Goal: Information Seeking & Learning: Learn about a topic

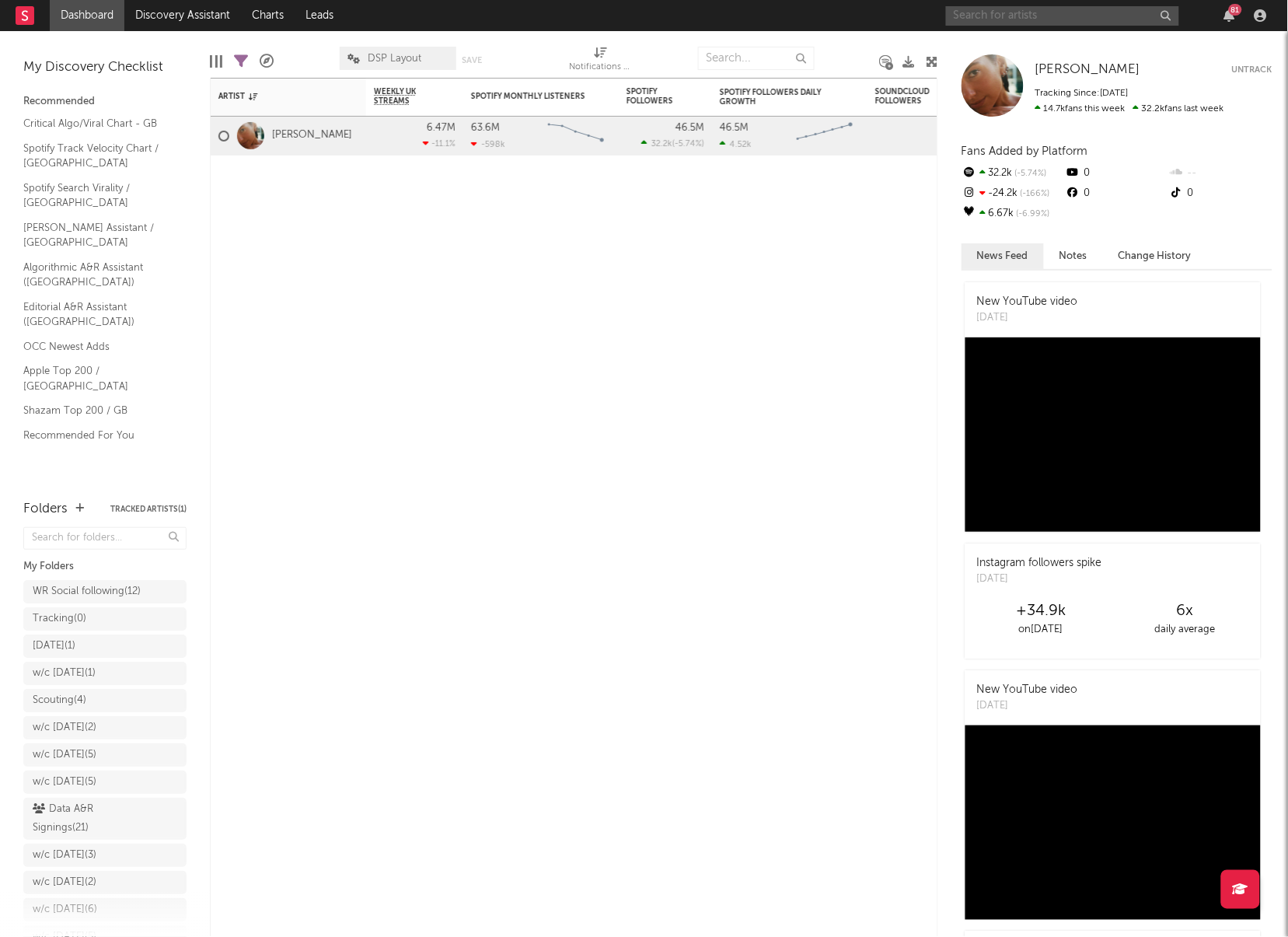
click at [970, 14] on input "text" at bounding box center [1063, 16] width 233 height 20
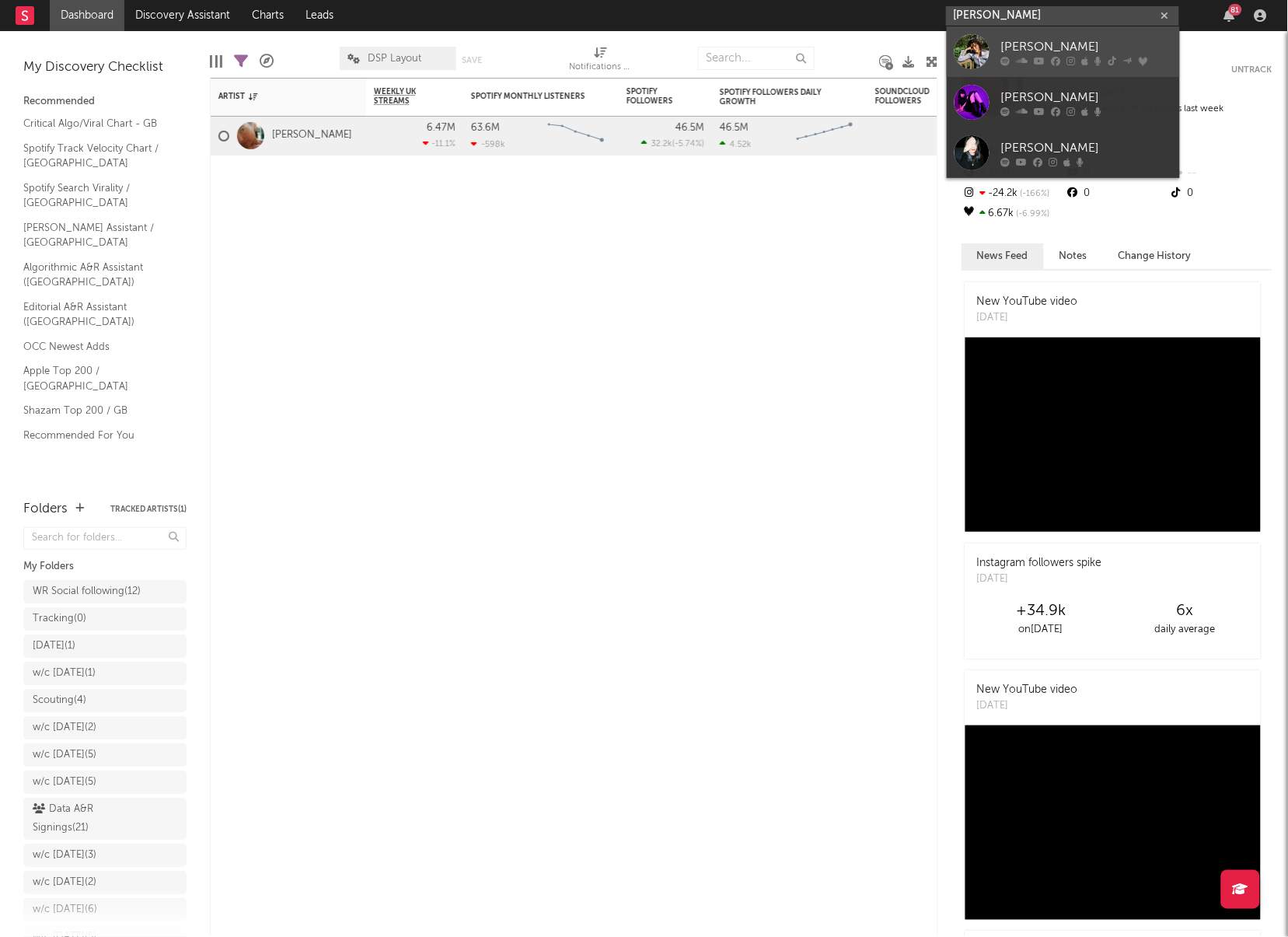
type input "[PERSON_NAME]"
click at [999, 40] on link "[PERSON_NAME]" at bounding box center [1064, 52] width 233 height 51
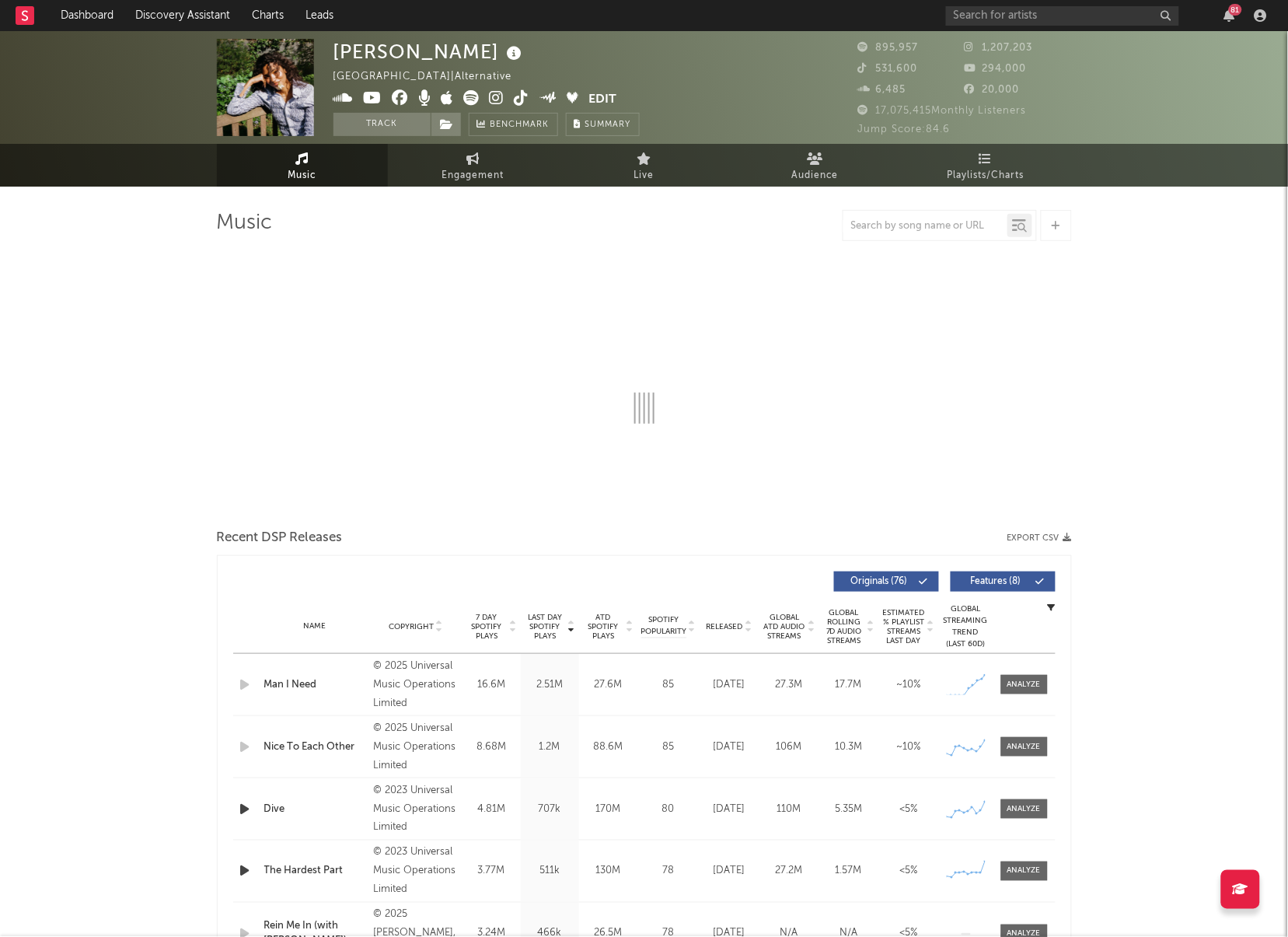
select select "6m"
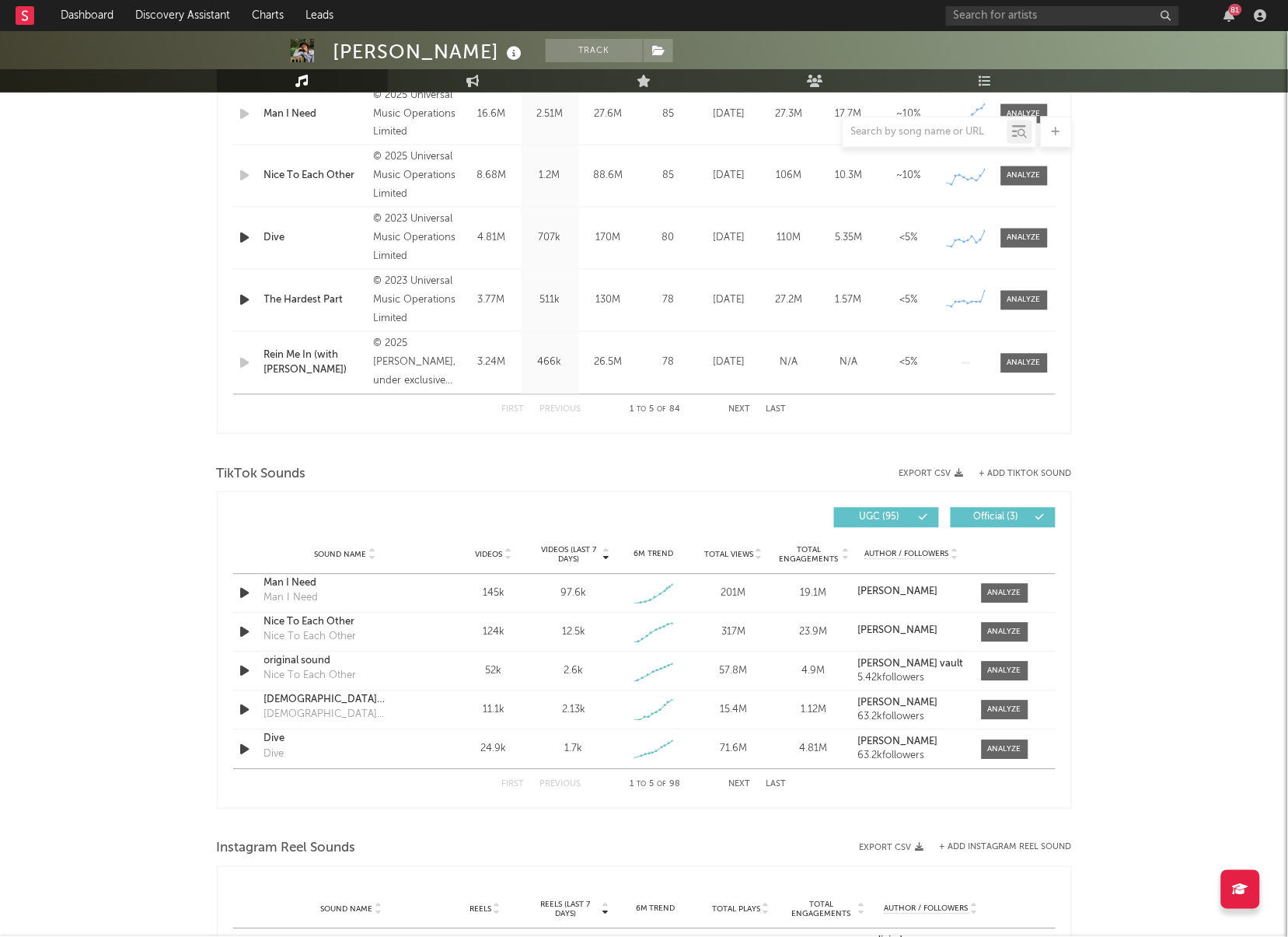
scroll to position [764, 0]
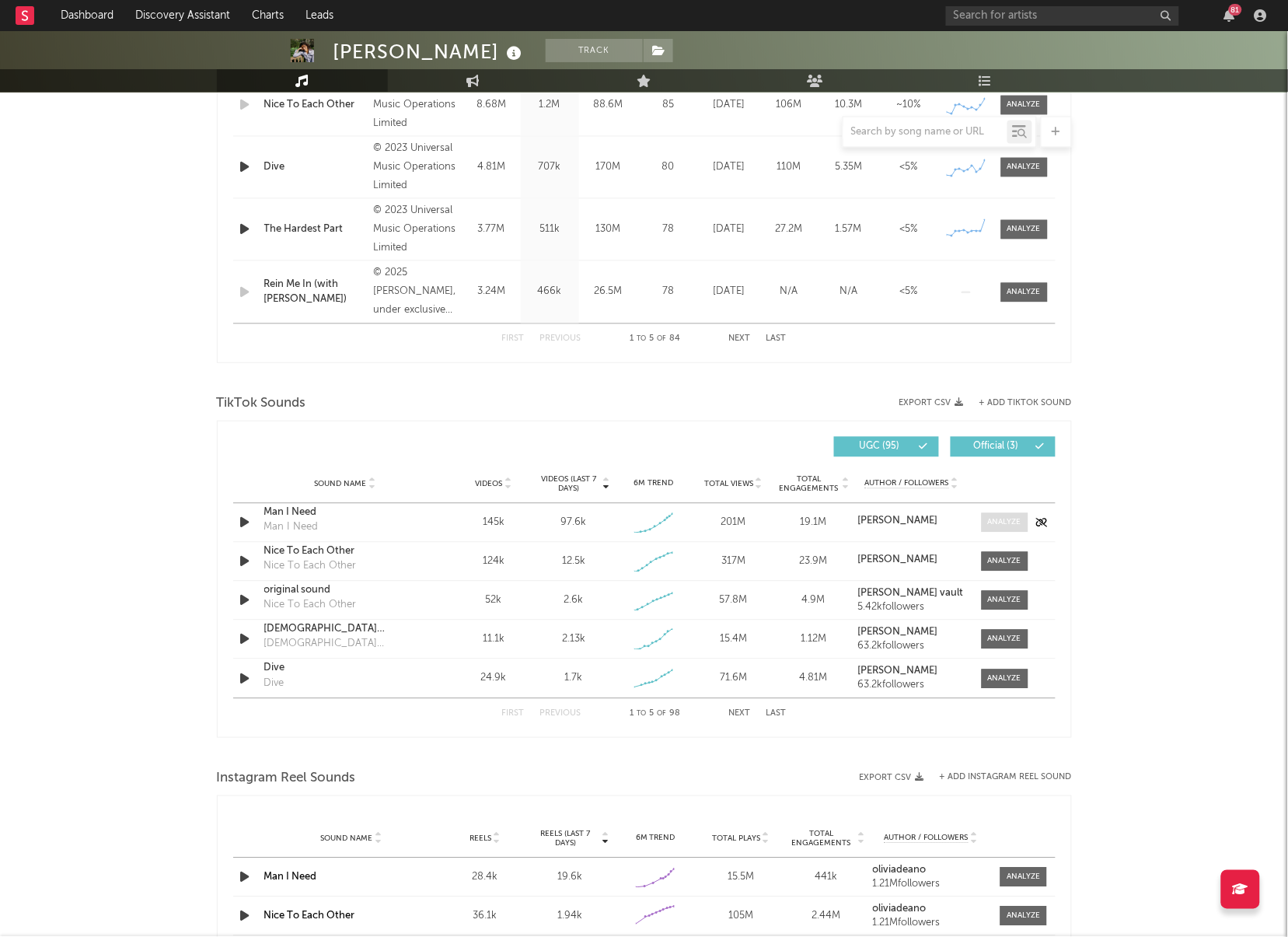
drag, startPoint x: 993, startPoint y: 525, endPoint x: 973, endPoint y: 523, distance: 20.1
click at [993, 525] on div at bounding box center [1005, 523] width 33 height 12
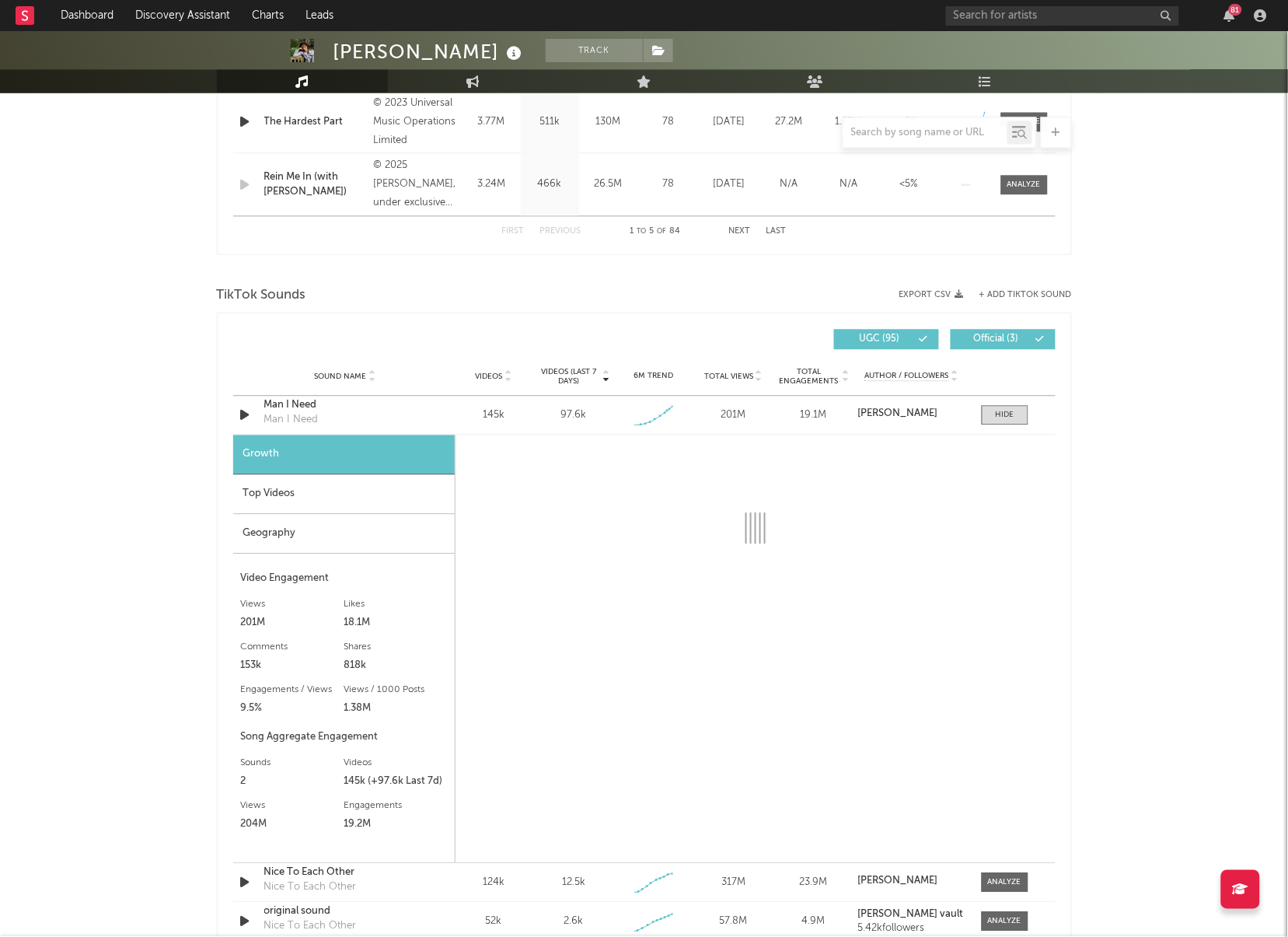
select select "1w"
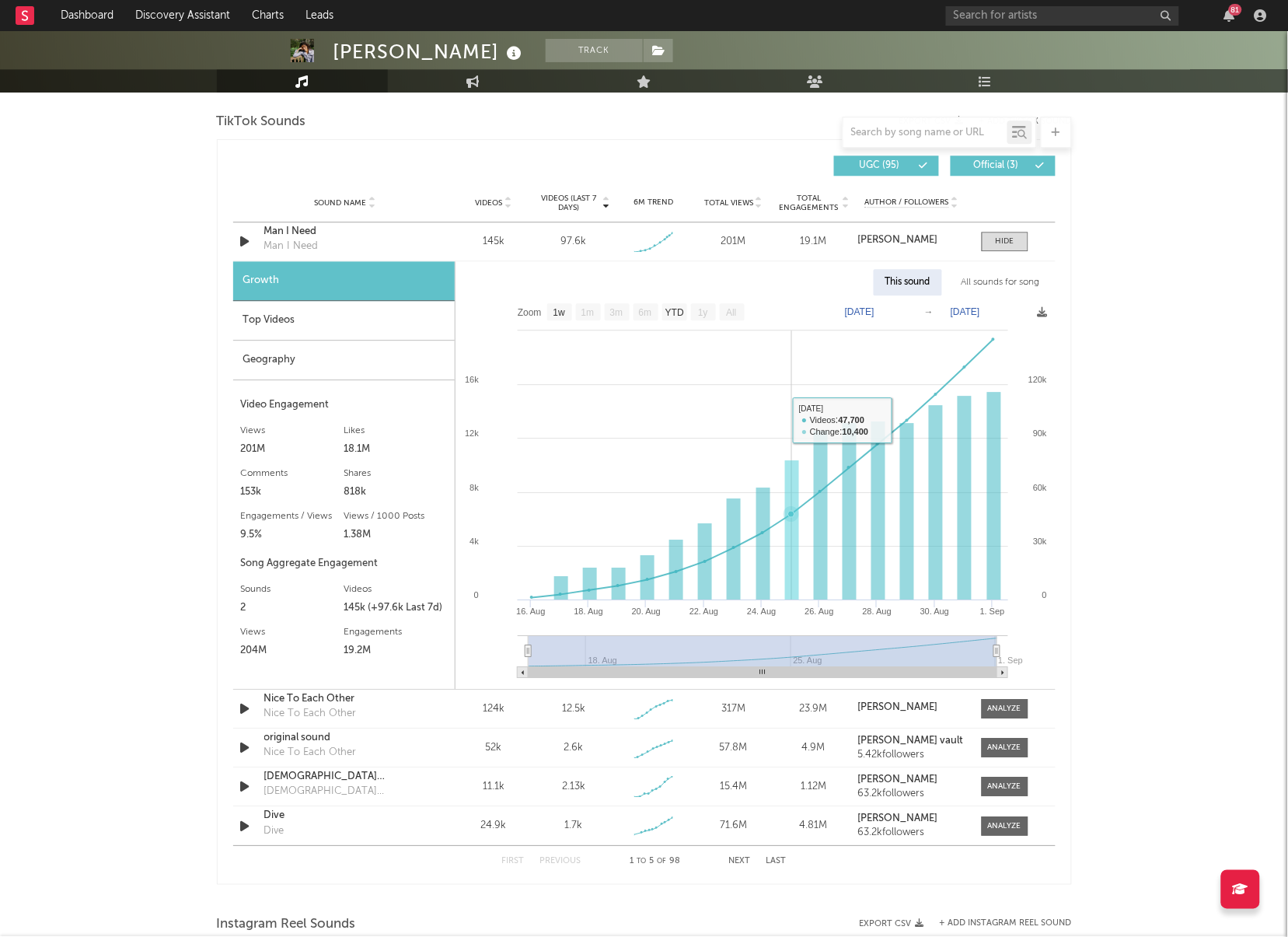
scroll to position [1045, 0]
click at [374, 312] on div "Top Videos" at bounding box center [343, 321] width 221 height 40
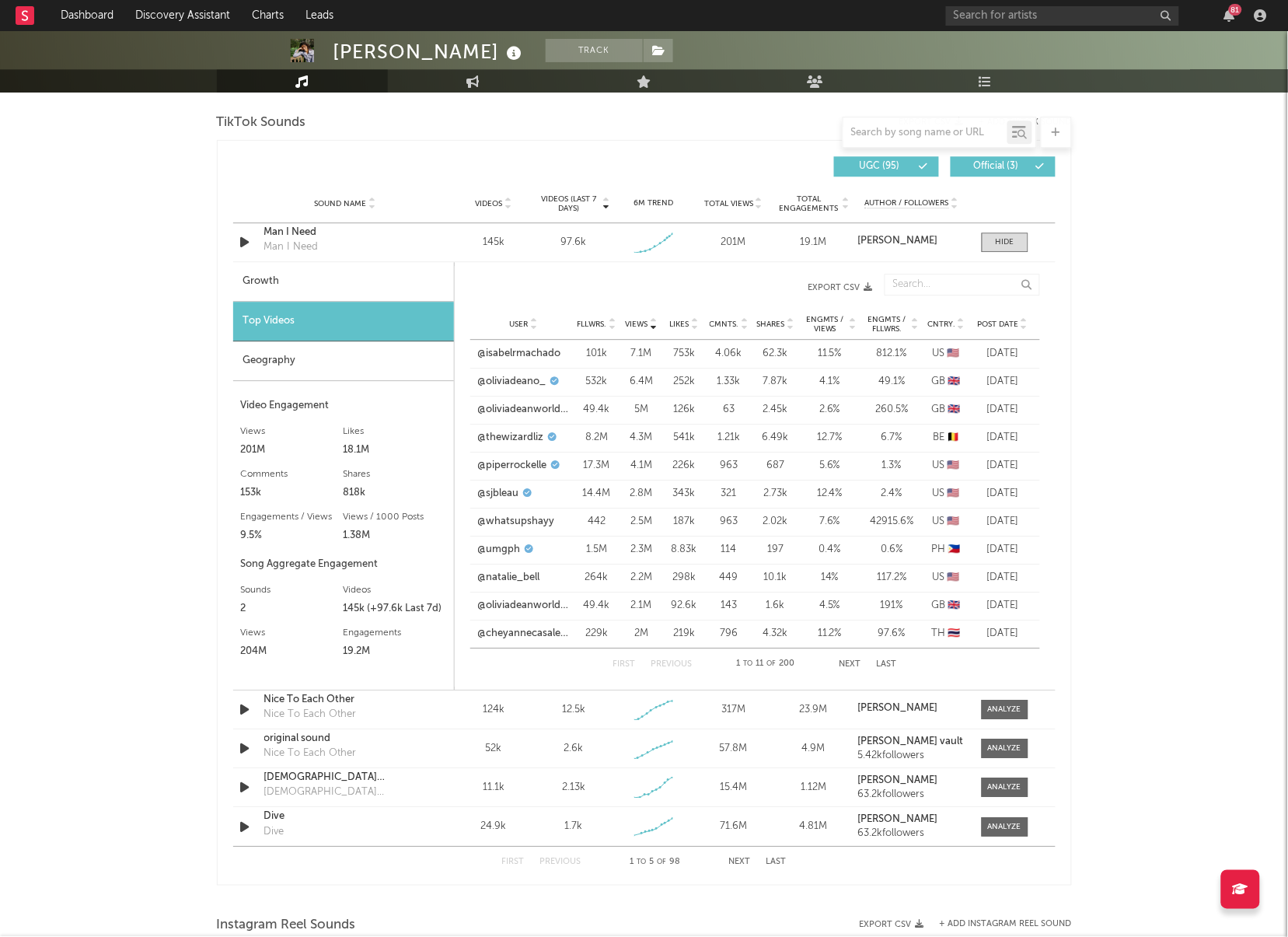
scroll to position [1044, 0]
click at [536, 524] on link "@whatsupshayy" at bounding box center [516, 523] width 77 height 16
click at [855, 664] on button "Next" at bounding box center [851, 665] width 21 height 9
click at [854, 664] on button "Next" at bounding box center [851, 665] width 21 height 9
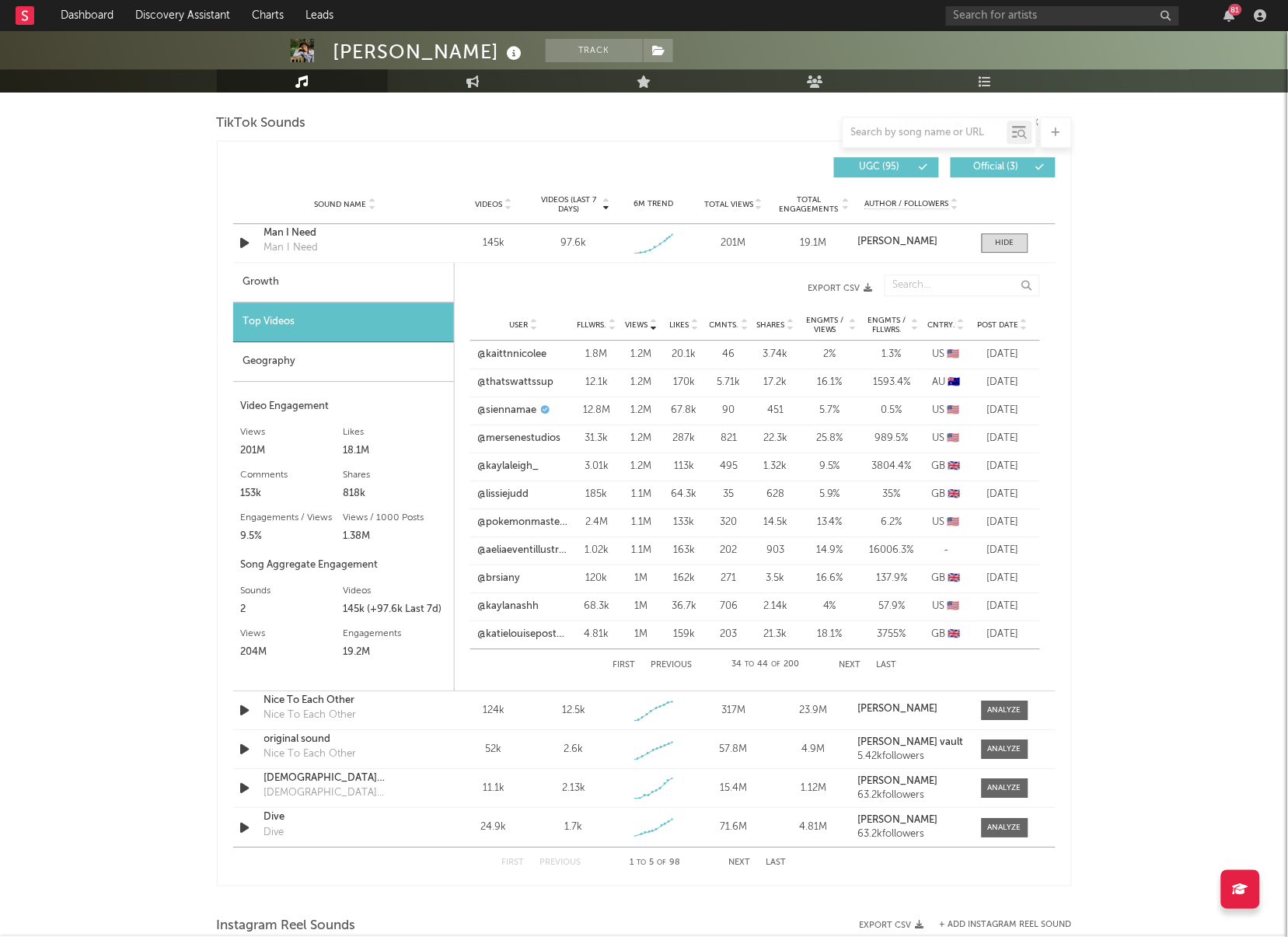
drag, startPoint x: 880, startPoint y: 313, endPoint x: 881, endPoint y: 323, distance: 10.0
click at [880, 313] on div "User Fllwrs. Views Likes Cmnts. Shares Engmts / Views Engmts / Fllwrs. Cntry. P…" at bounding box center [755, 325] width 570 height 31
click at [883, 328] on span "Engmts / Fllwrs." at bounding box center [888, 325] width 45 height 19
click at [492, 471] on link "@[DATE].dxx" at bounding box center [507, 467] width 60 height 16
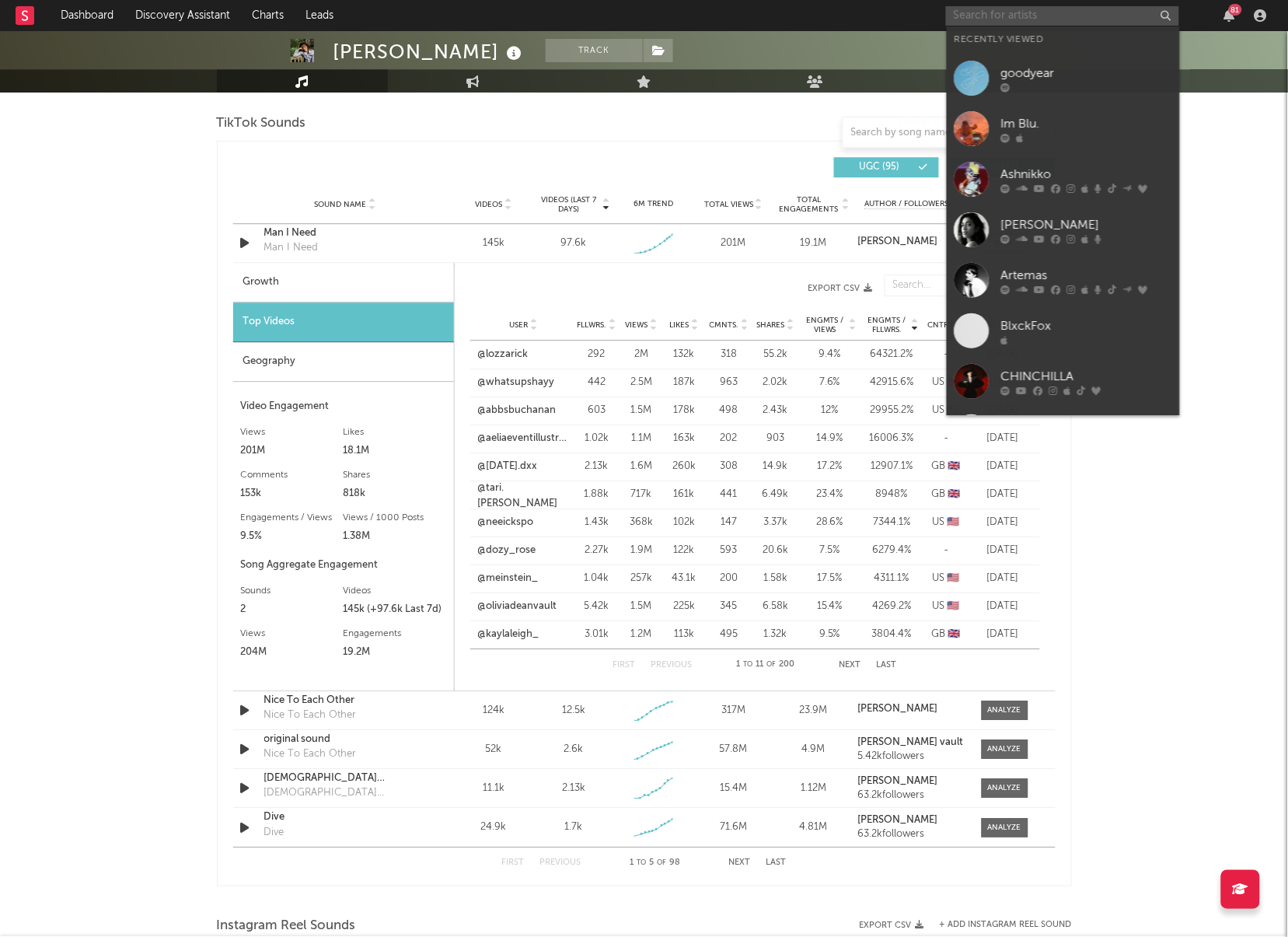
click at [1028, 22] on input "text" at bounding box center [1063, 16] width 233 height 20
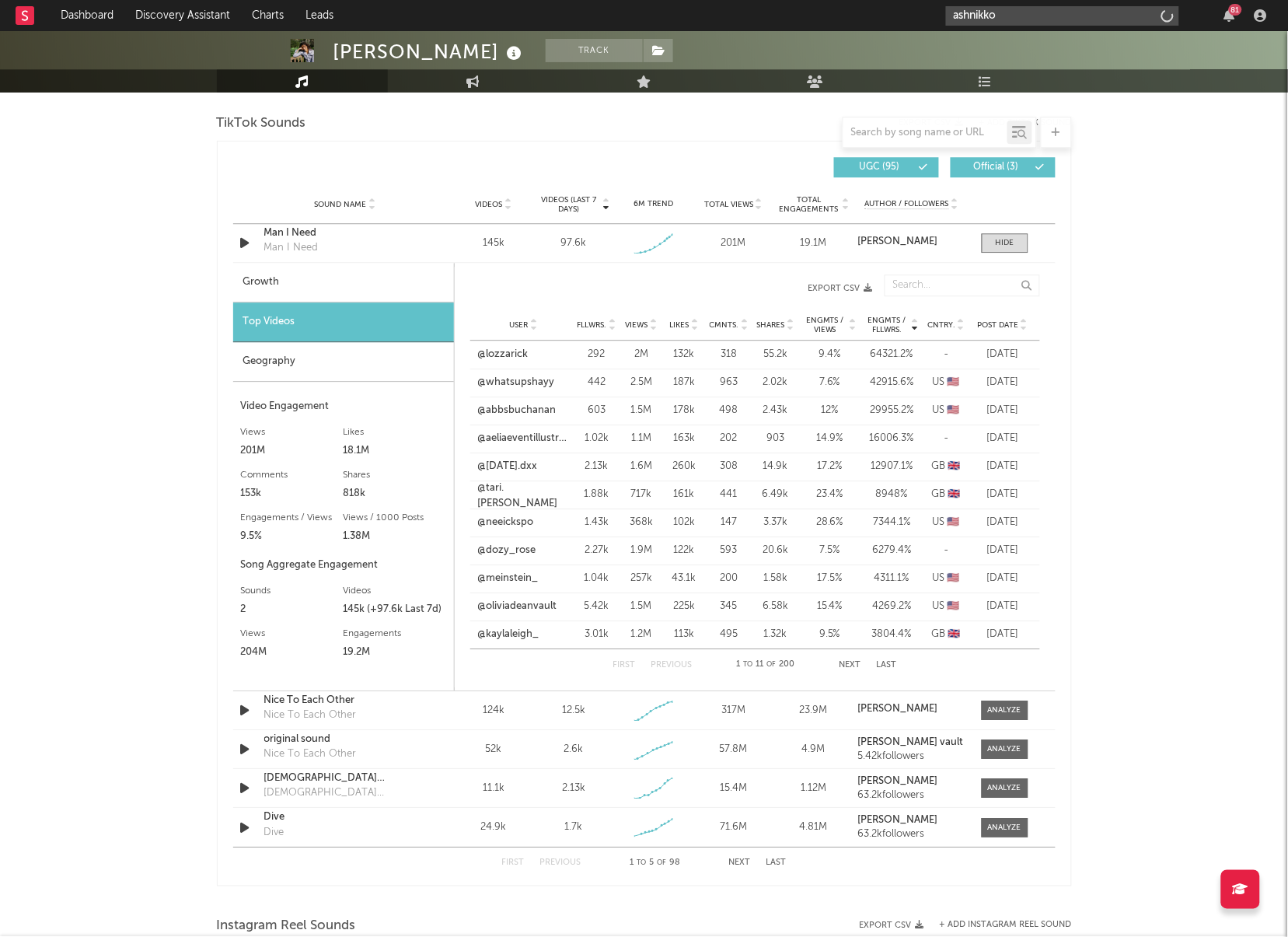
type input "ashnikko"
drag, startPoint x: 1000, startPoint y: 8, endPoint x: 1000, endPoint y: 18, distance: 10.0
click at [1000, 8] on input "ashnikko" at bounding box center [1063, 16] width 233 height 20
drag, startPoint x: 1004, startPoint y: 37, endPoint x: 948, endPoint y: 6, distance: 64.0
click at [1004, 37] on div "Ashnikko" at bounding box center [1086, 46] width 171 height 19
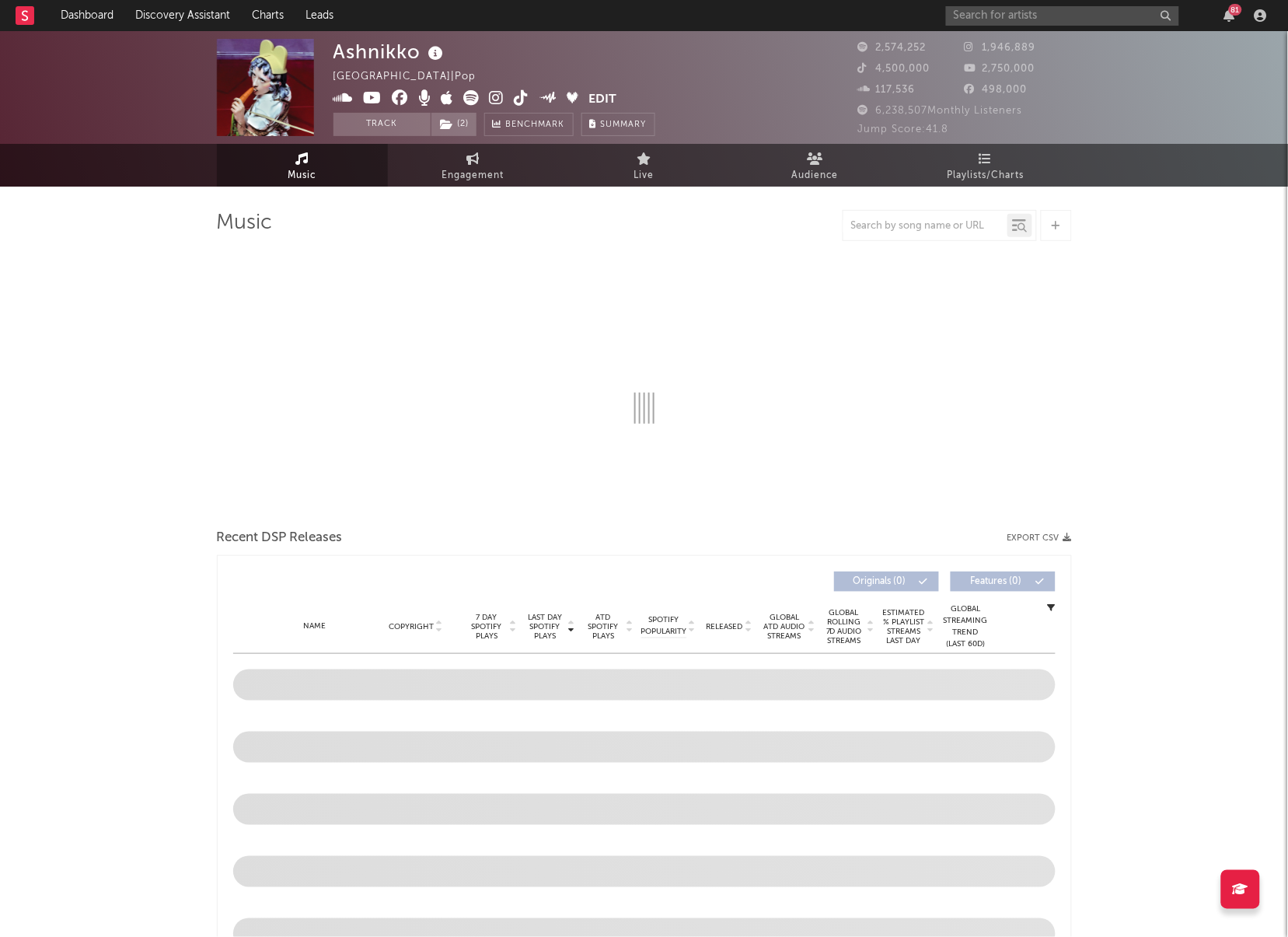
select select "6m"
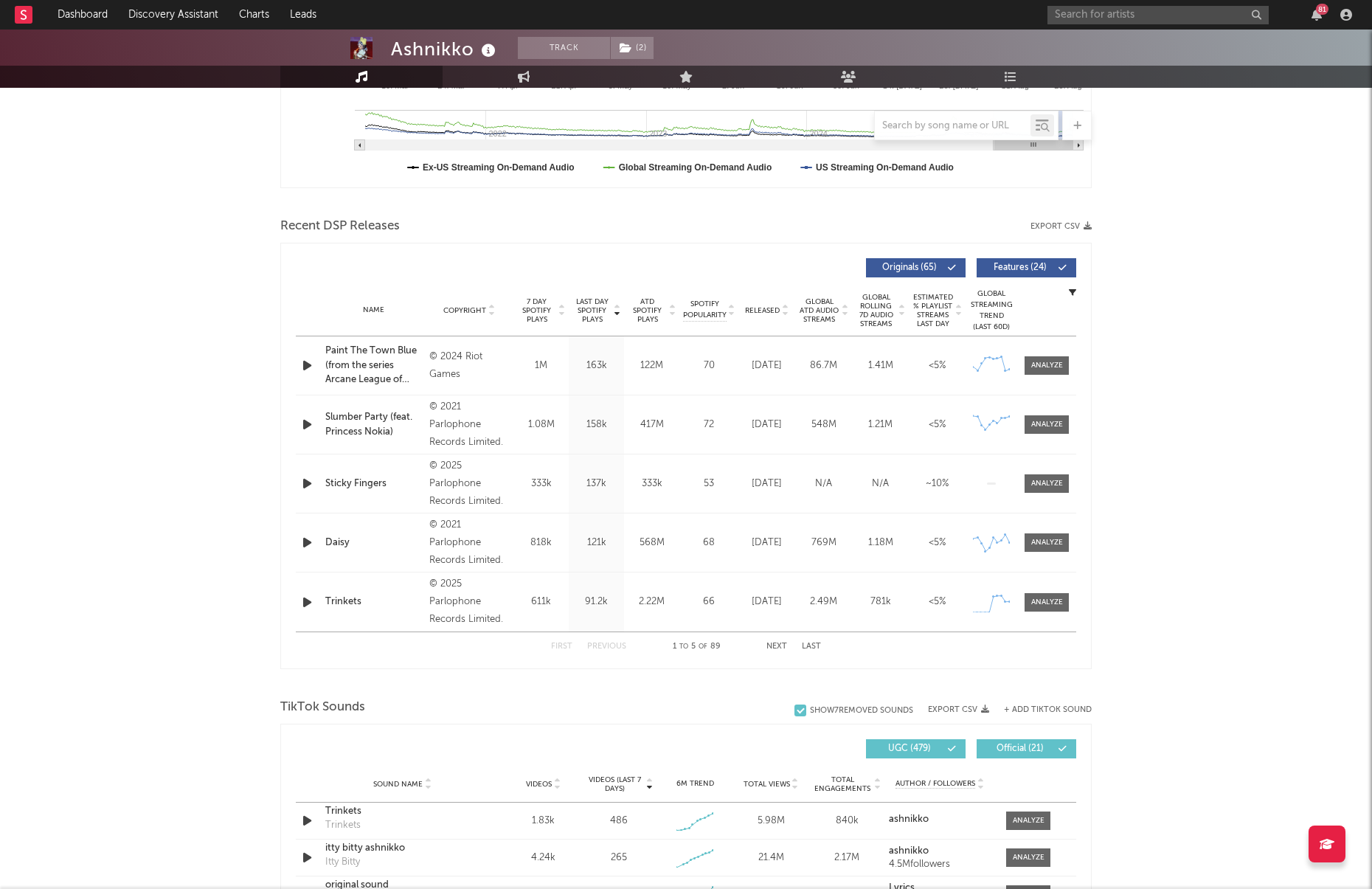
scroll to position [799, 0]
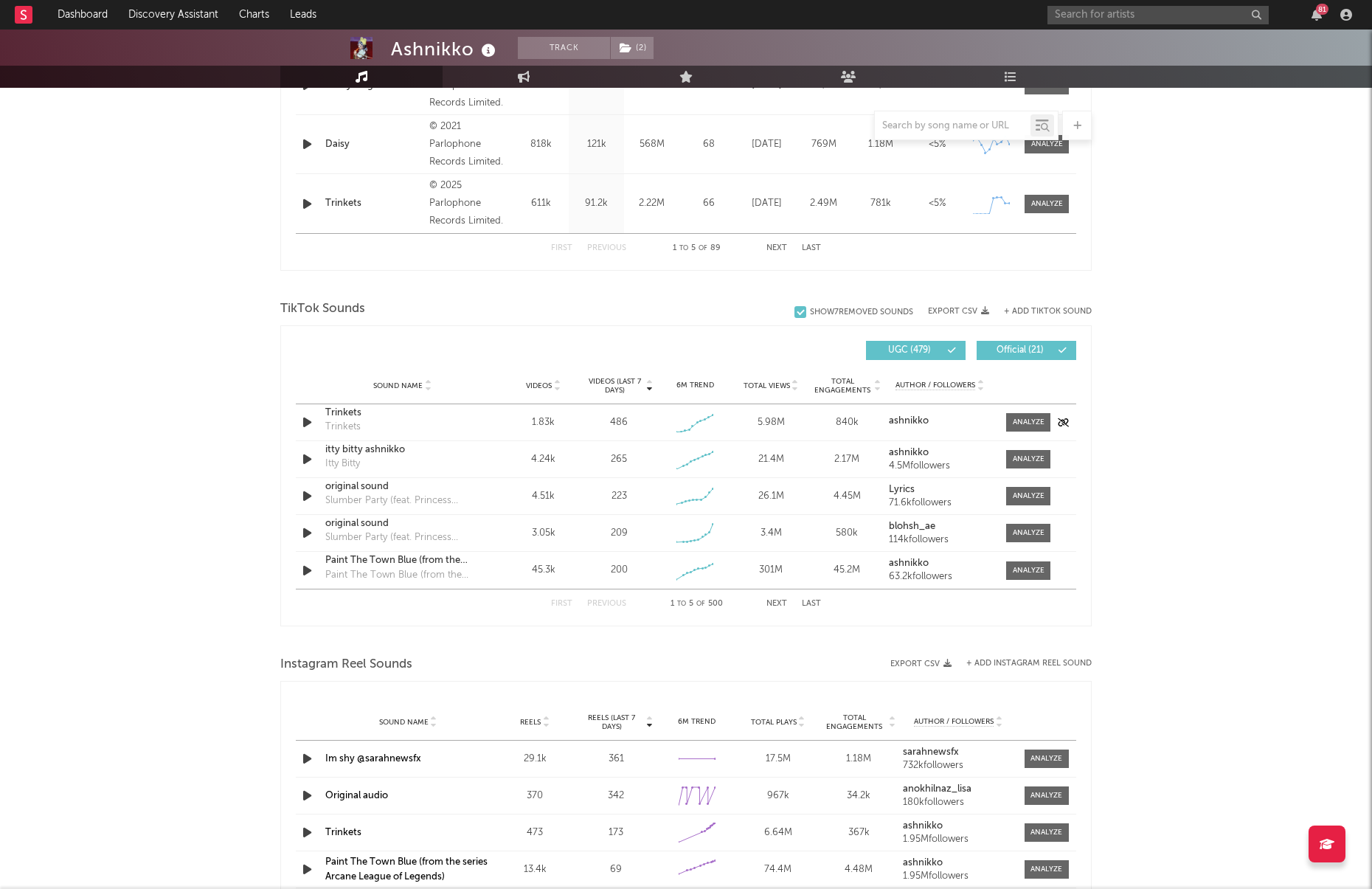
drag, startPoint x: 1020, startPoint y: 419, endPoint x: 997, endPoint y: 428, distance: 24.7
click at [1020, 419] on div at bounding box center [1029, 422] width 31 height 11
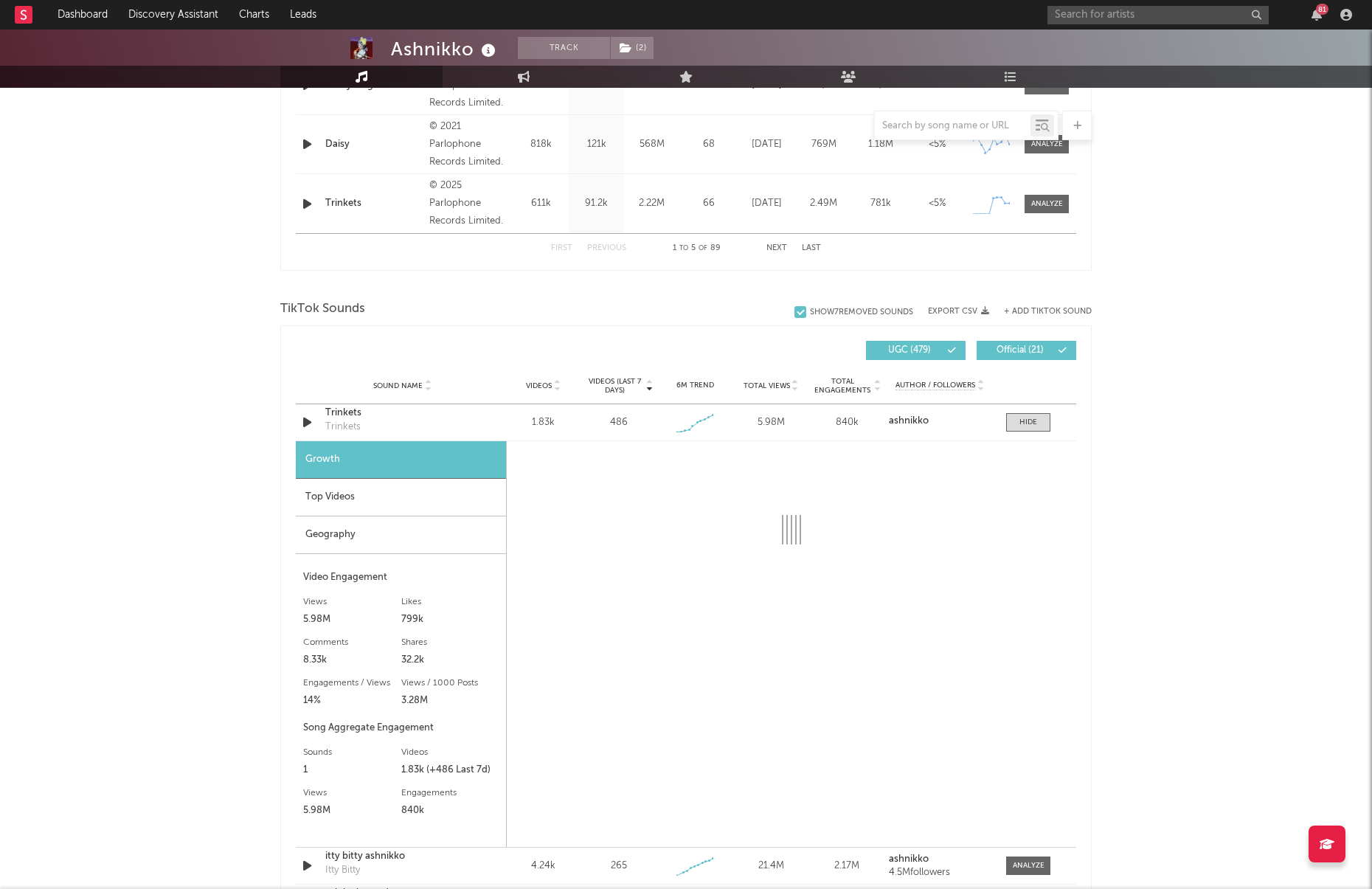
select select "1w"
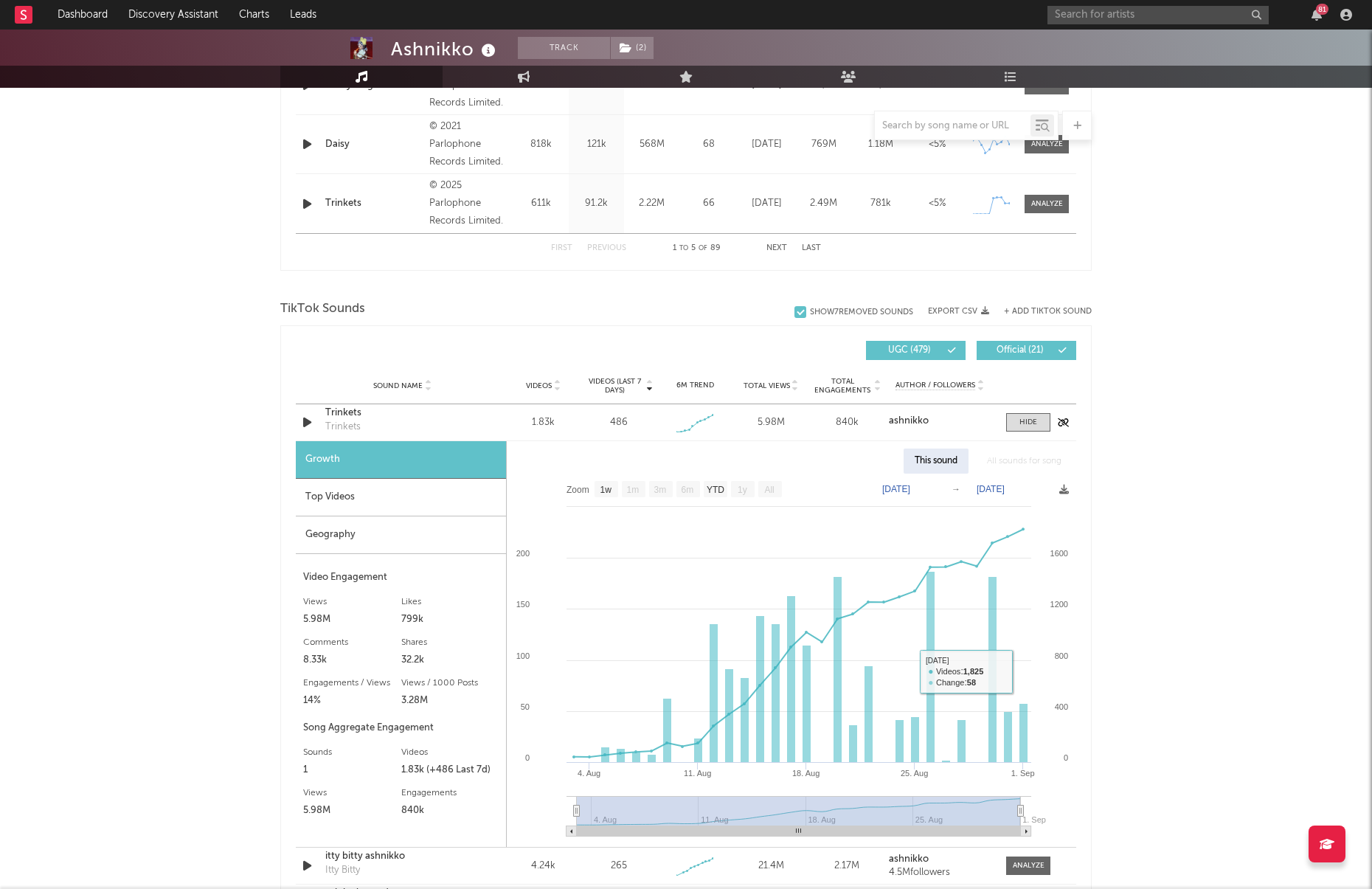
scroll to position [797, 0]
drag, startPoint x: 1033, startPoint y: 411, endPoint x: 1030, endPoint y: 419, distance: 8.5
click at [1033, 411] on div "Sound Name Trinkets Trinkets Videos 1.83k Videos (last 7 days) 486 Weekly Growt…" at bounding box center [686, 423] width 780 height 36
click at [1030, 421] on div at bounding box center [1028, 424] width 18 height 11
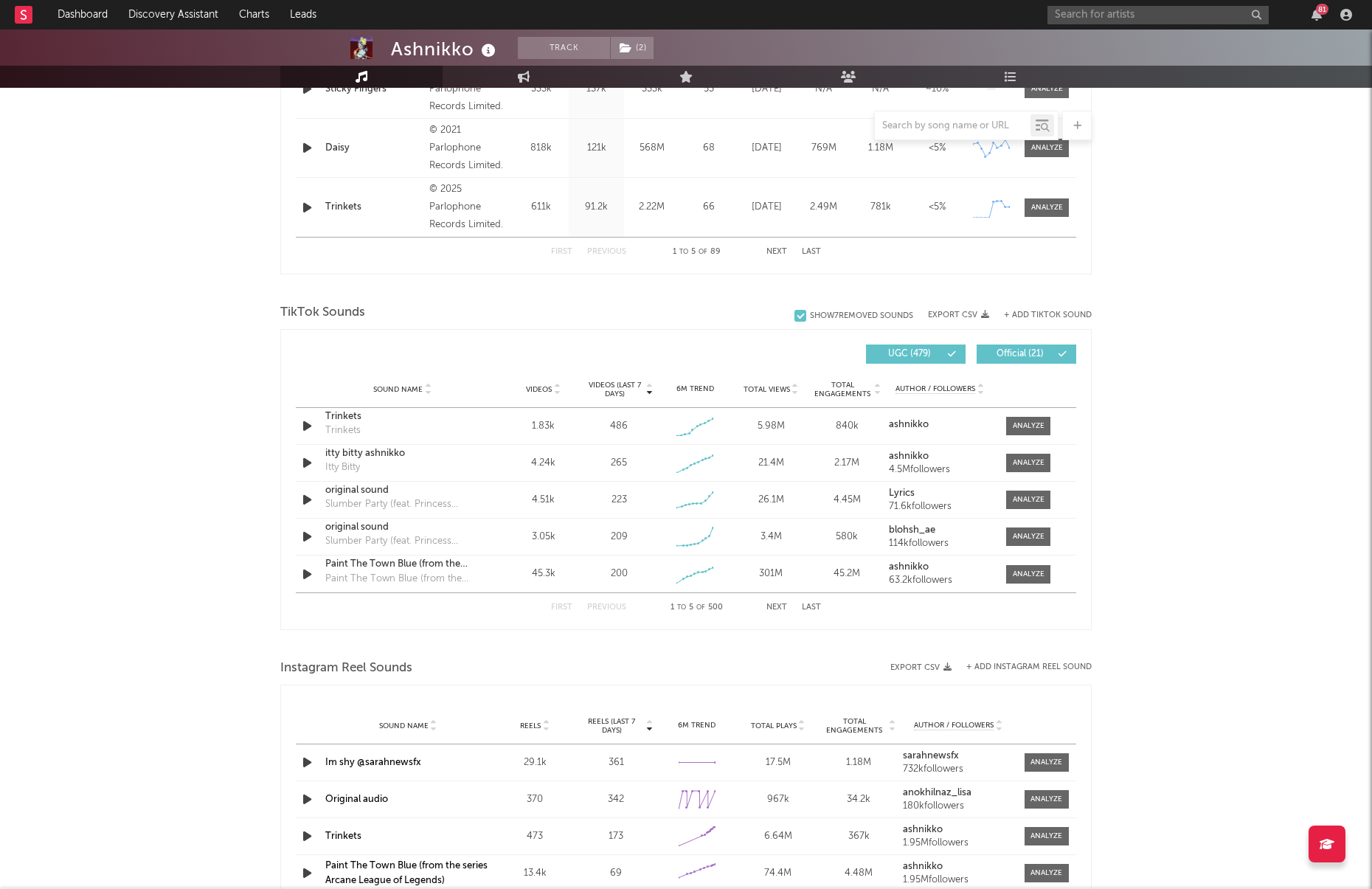
scroll to position [800, 0]
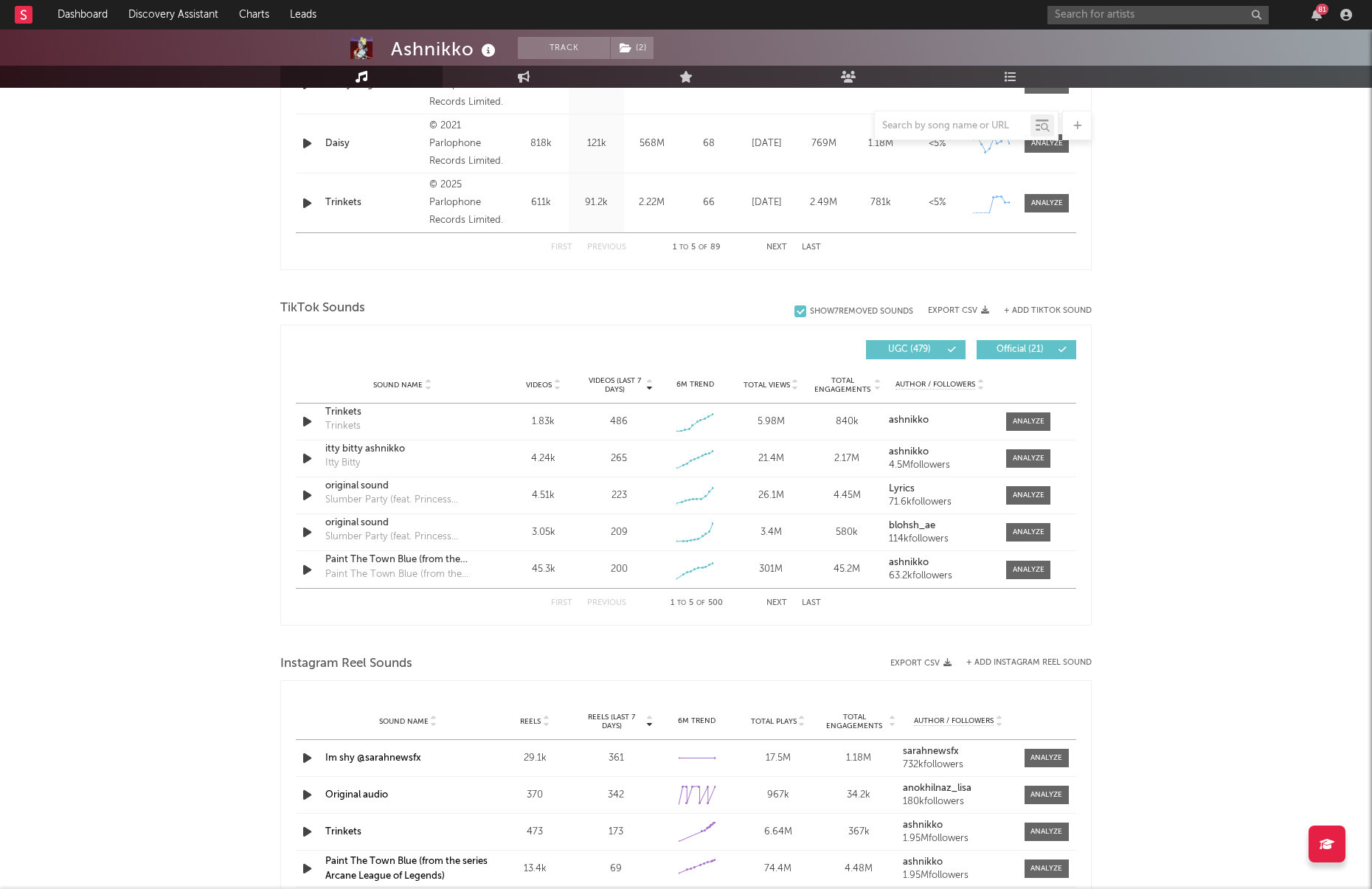
click at [782, 607] on button "Next" at bounding box center [777, 603] width 20 height 8
drag, startPoint x: 616, startPoint y: 601, endPoint x: 708, endPoint y: 607, distance: 92.2
click at [616, 601] on button "Previous" at bounding box center [606, 603] width 39 height 8
click at [793, 601] on div "First Previous 1 to 5 of 500 Next Last" at bounding box center [686, 601] width 270 height 29
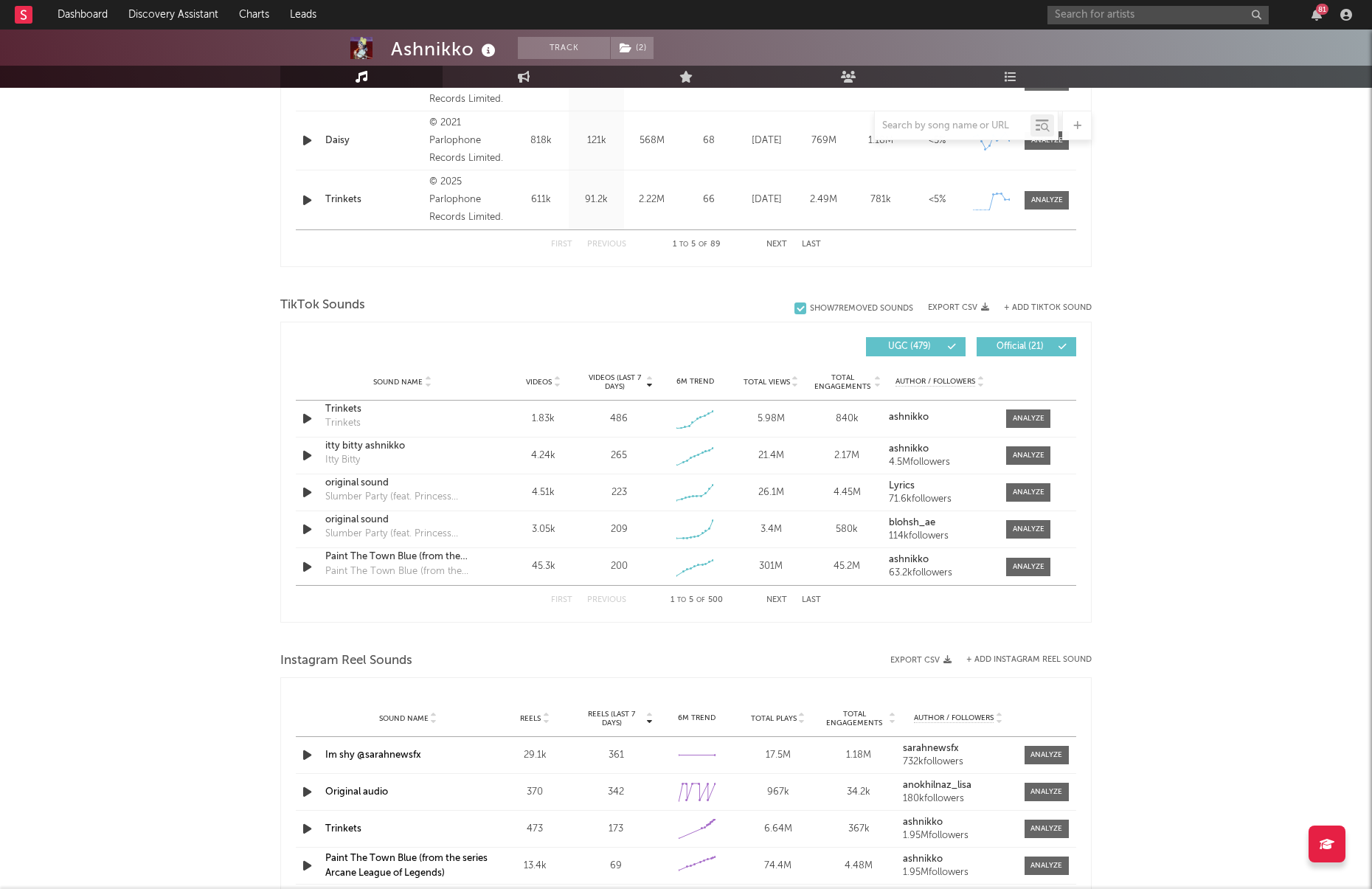
click at [780, 603] on button "Next" at bounding box center [777, 600] width 20 height 8
click at [555, 598] on button "First" at bounding box center [561, 600] width 21 height 8
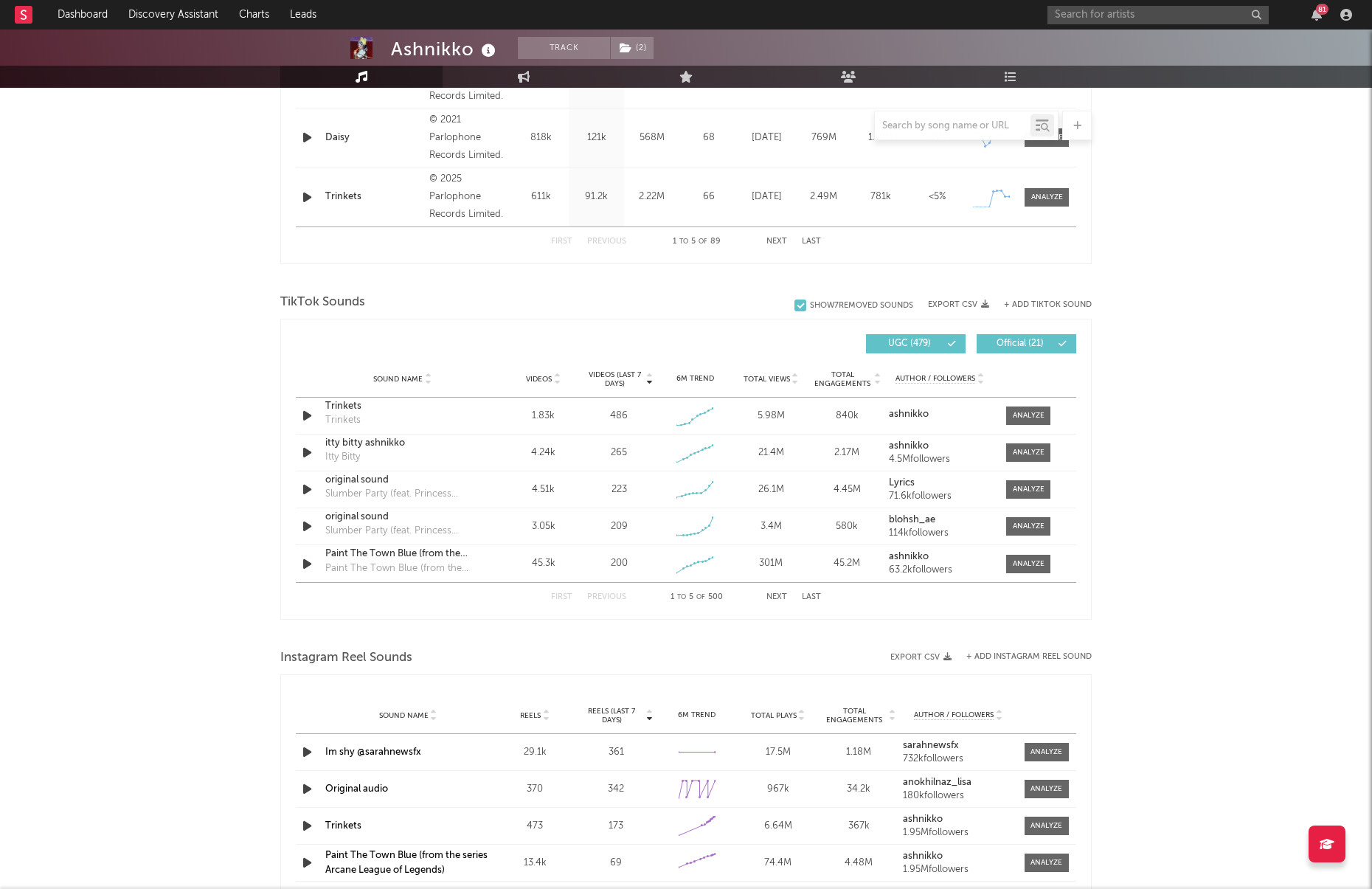
click at [554, 383] on icon at bounding box center [557, 382] width 7 height 6
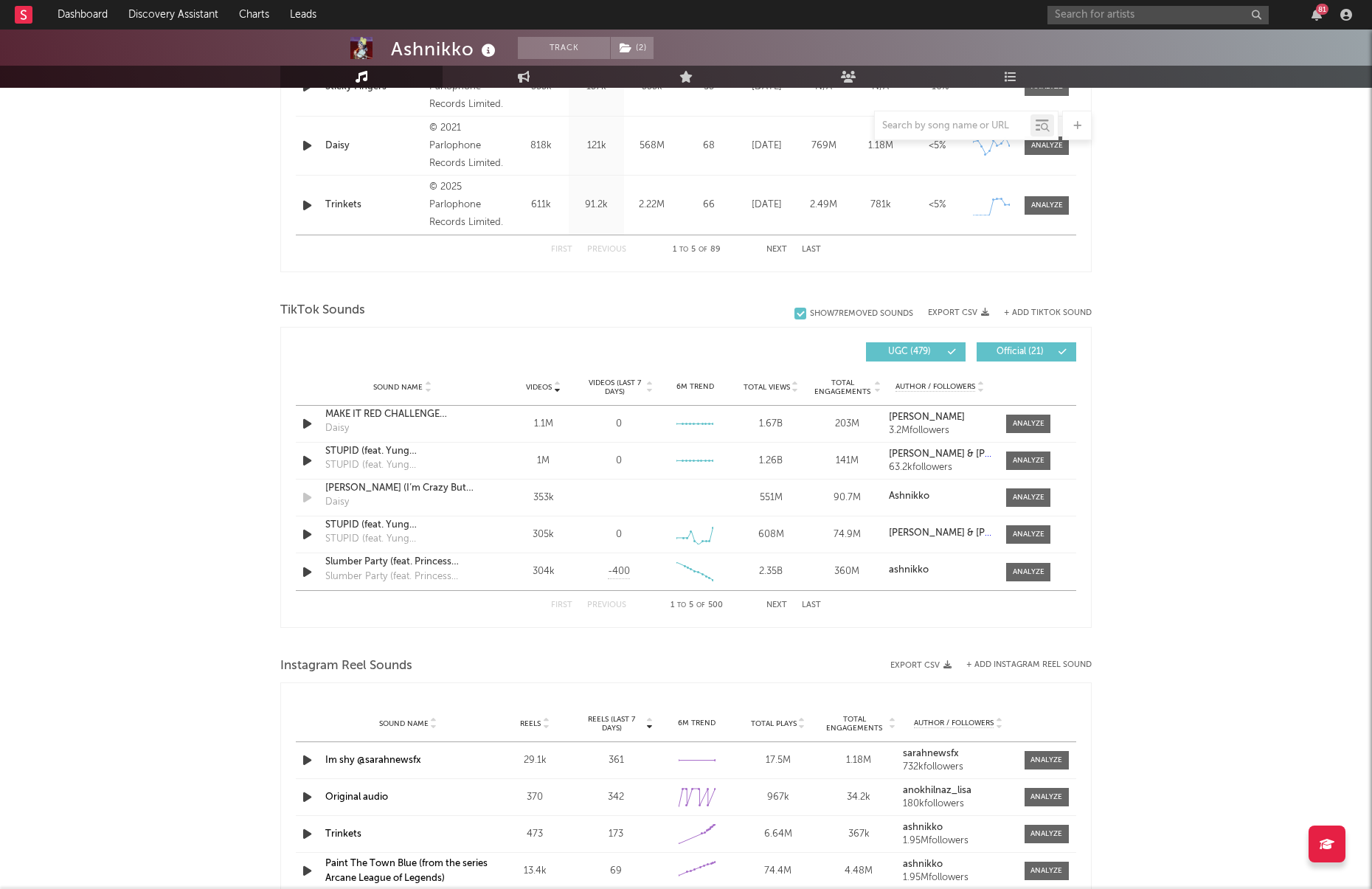
scroll to position [795, 0]
click at [928, 130] on input "text" at bounding box center [953, 126] width 156 height 12
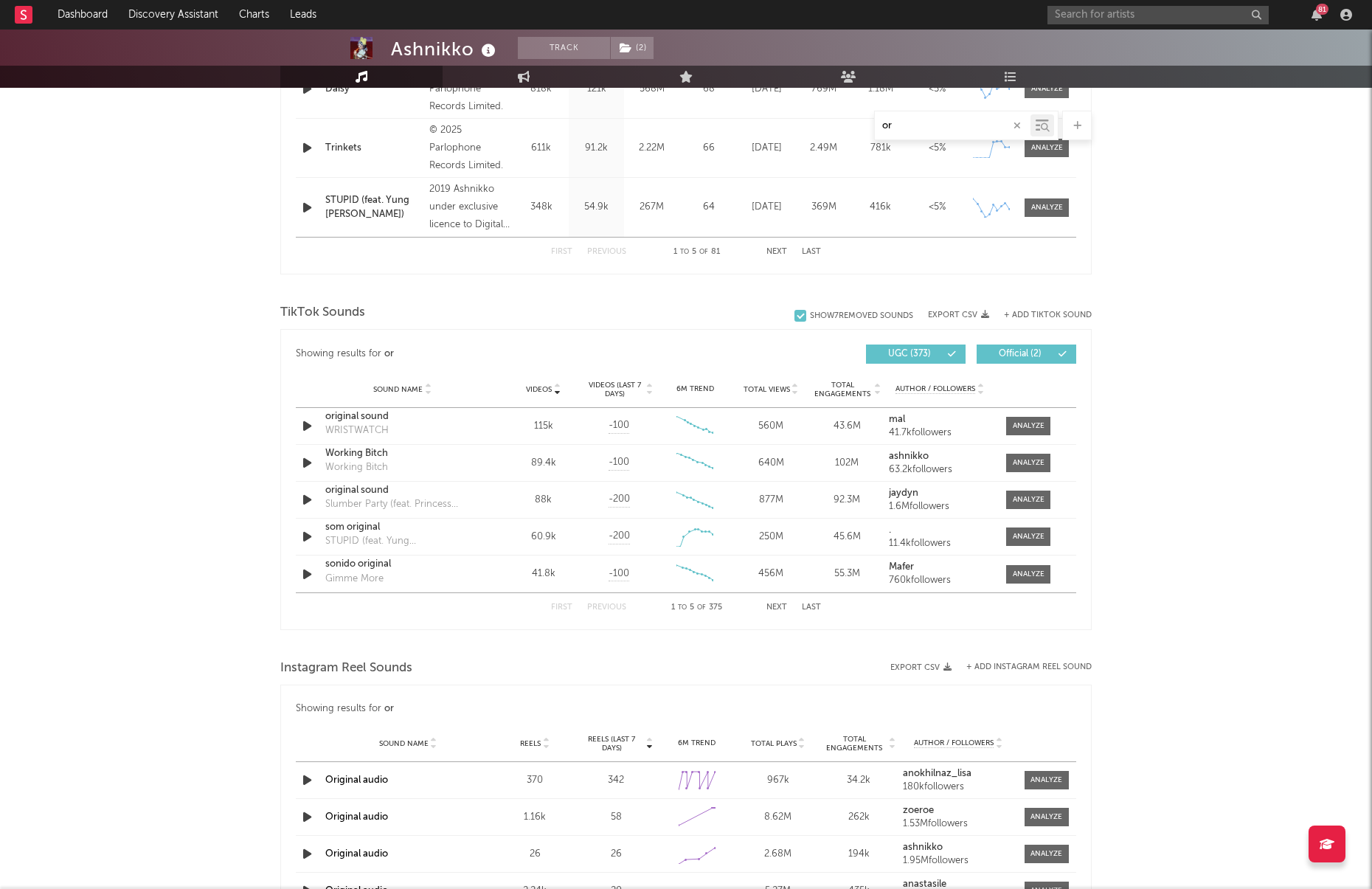
scroll to position [736, 0]
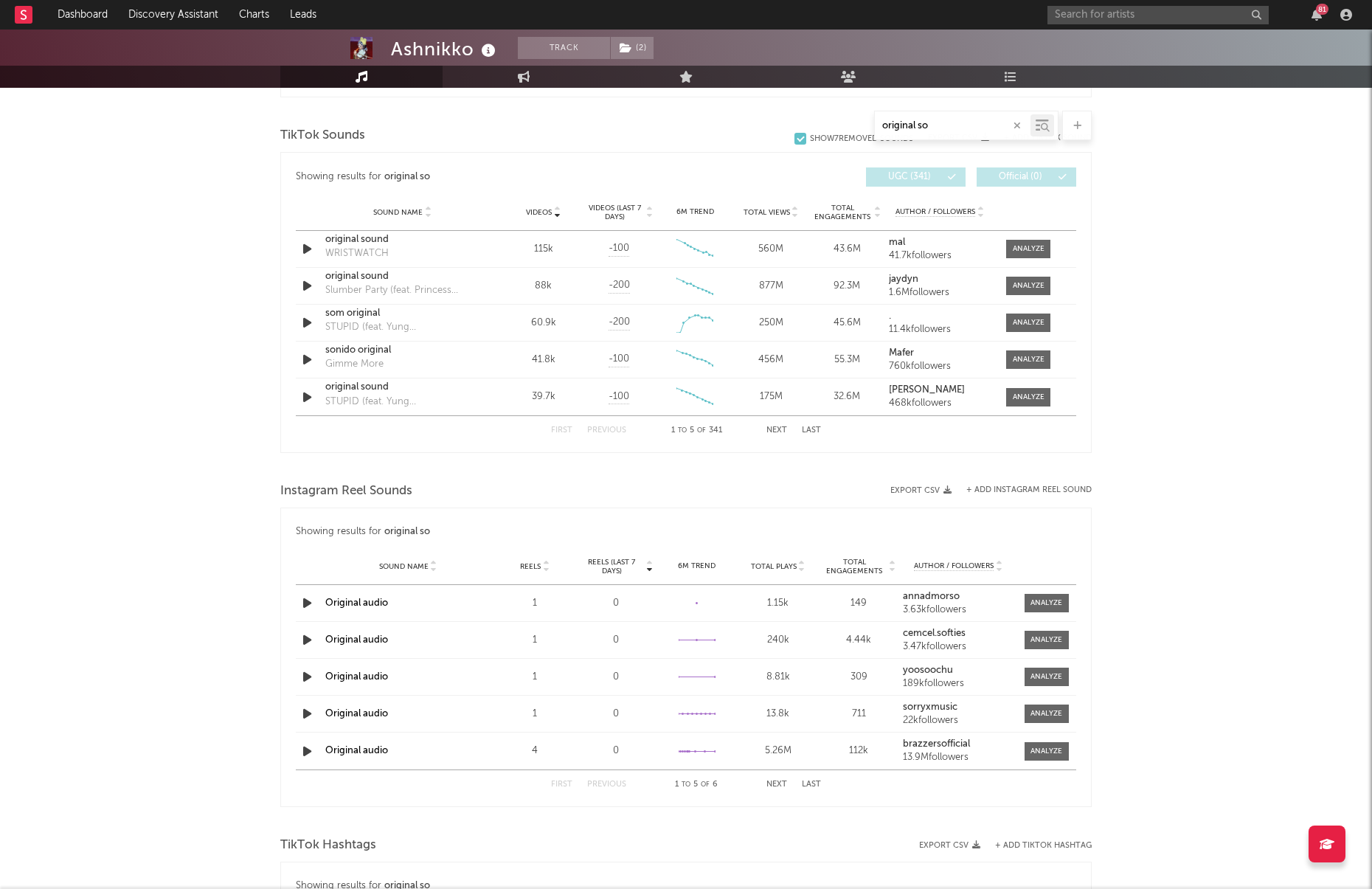
click at [780, 430] on button "Next" at bounding box center [777, 431] width 20 height 8
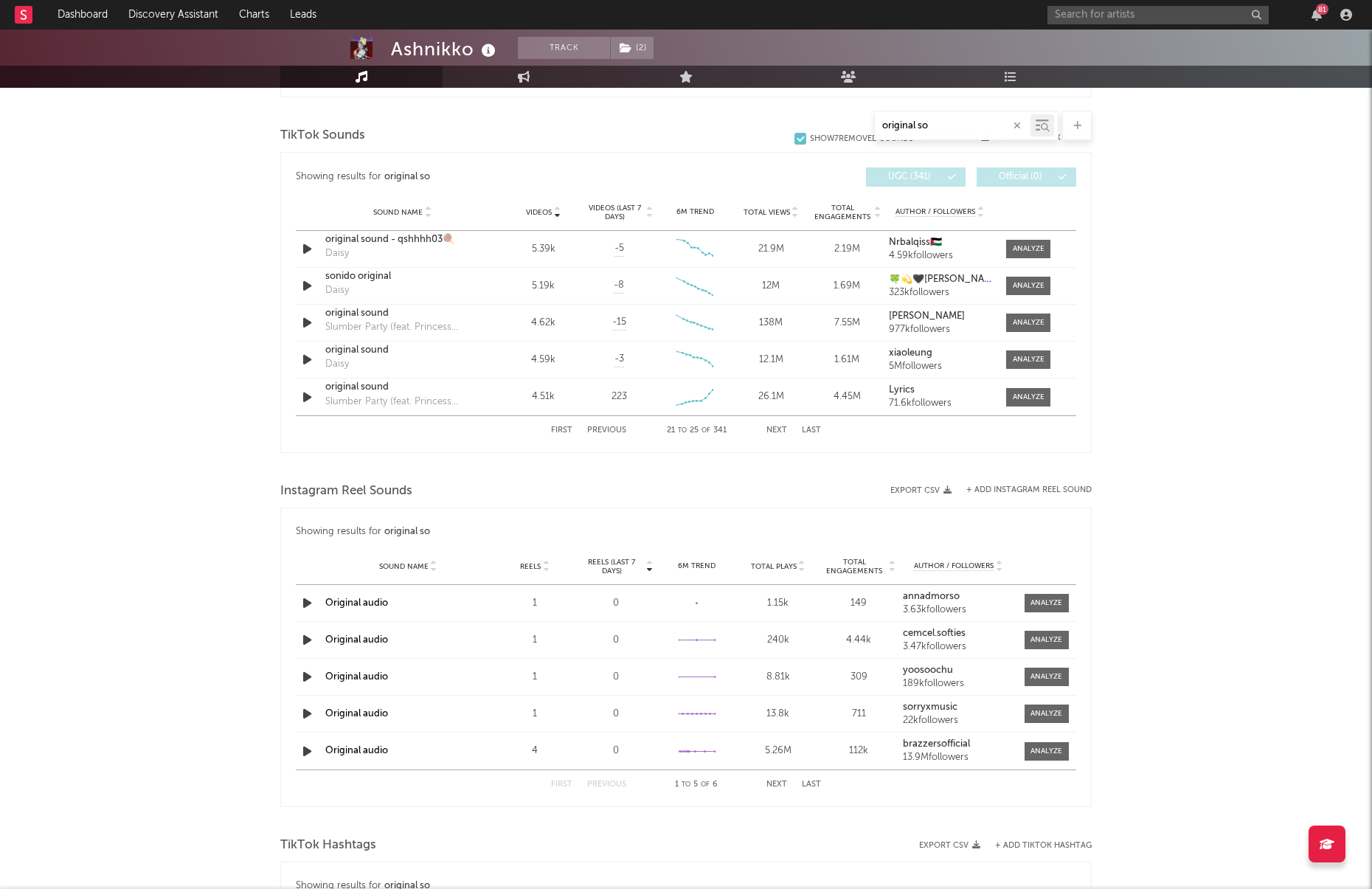
click at [780, 430] on button "Next" at bounding box center [777, 431] width 20 height 8
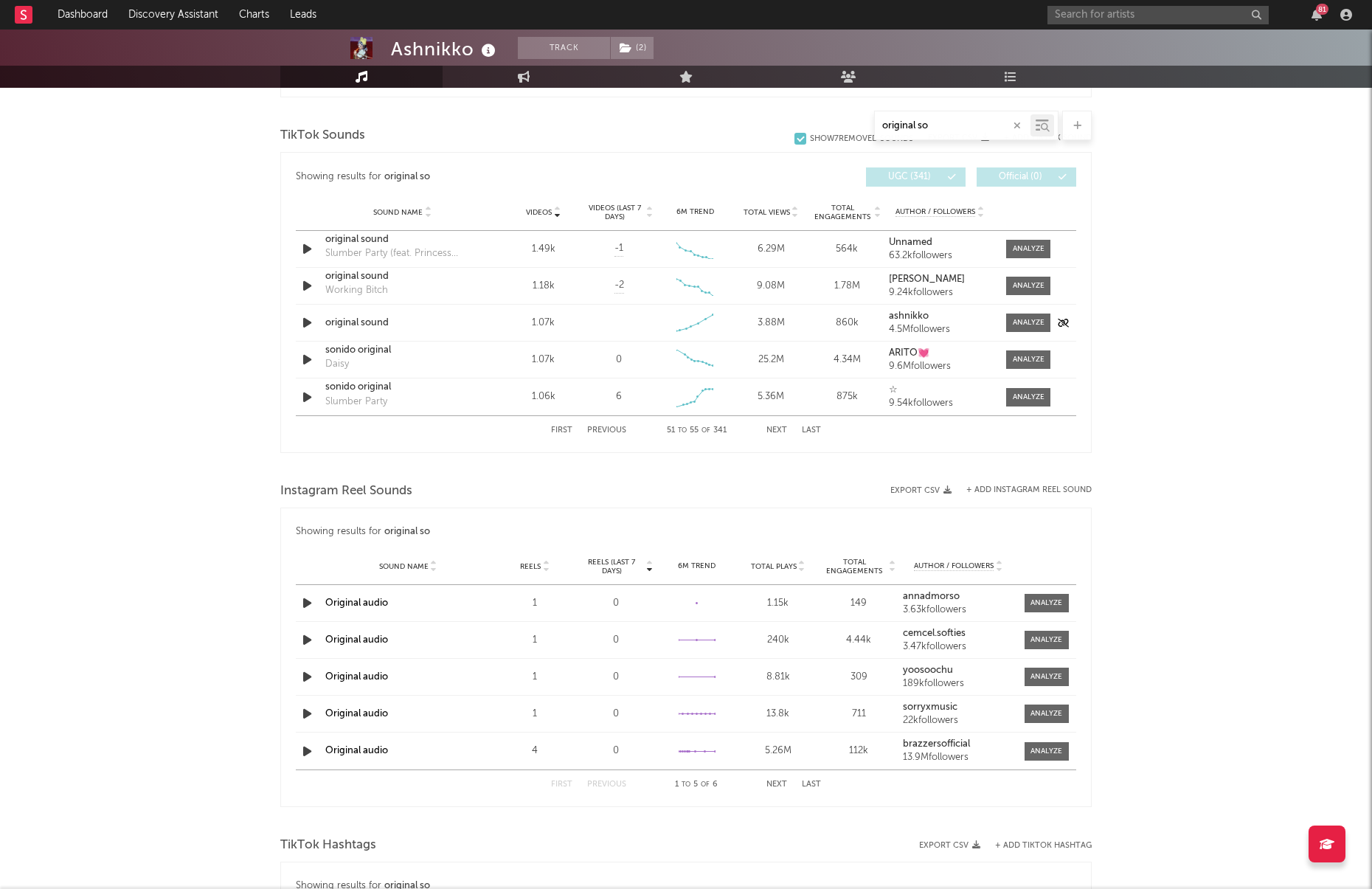
type input "original so"
click at [1004, 316] on div at bounding box center [1025, 323] width 52 height 19
click at [1004, 318] on div at bounding box center [1025, 323] width 52 height 19
click at [1008, 321] on span at bounding box center [1029, 323] width 44 height 19
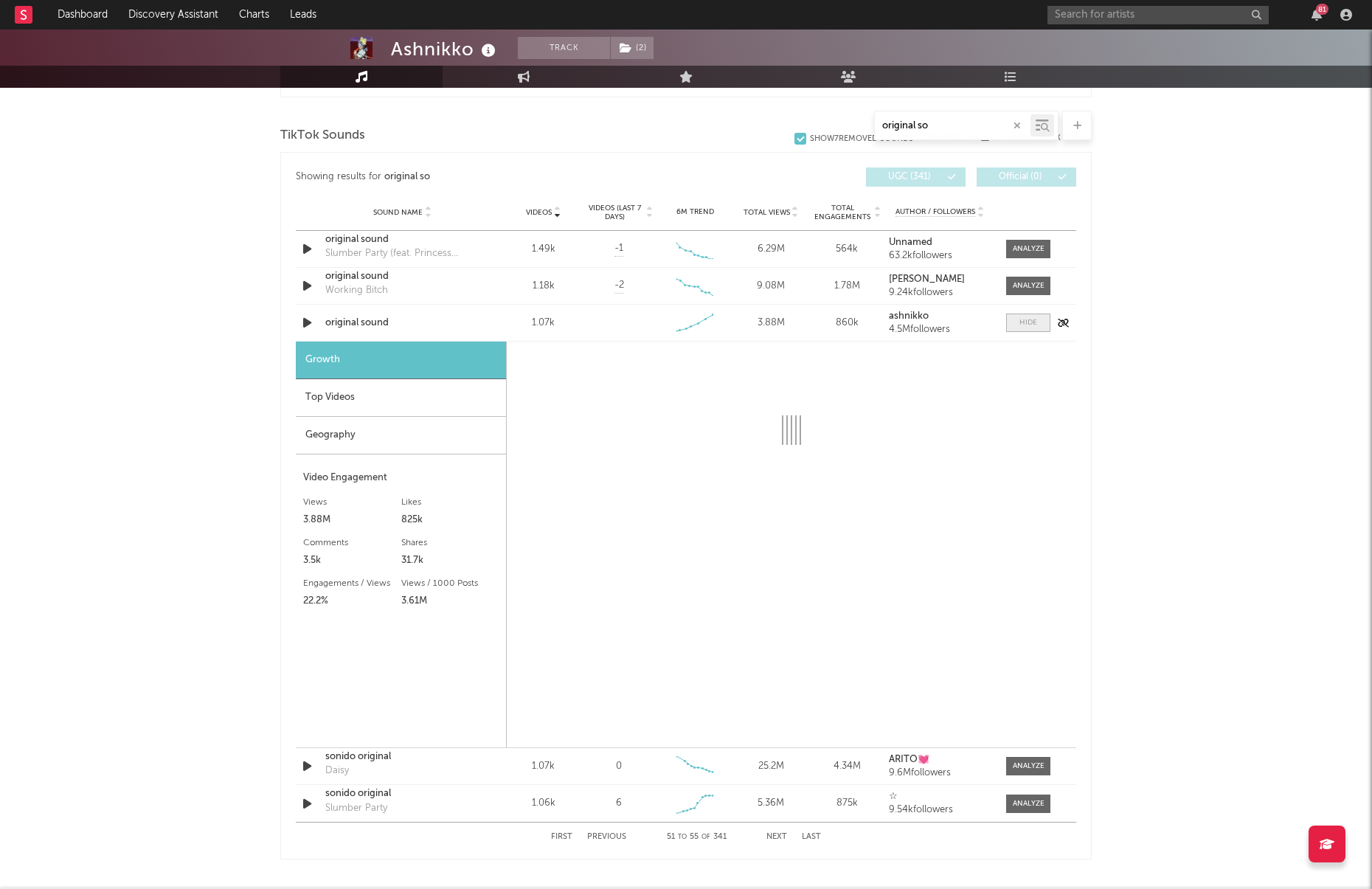
select select "1w"
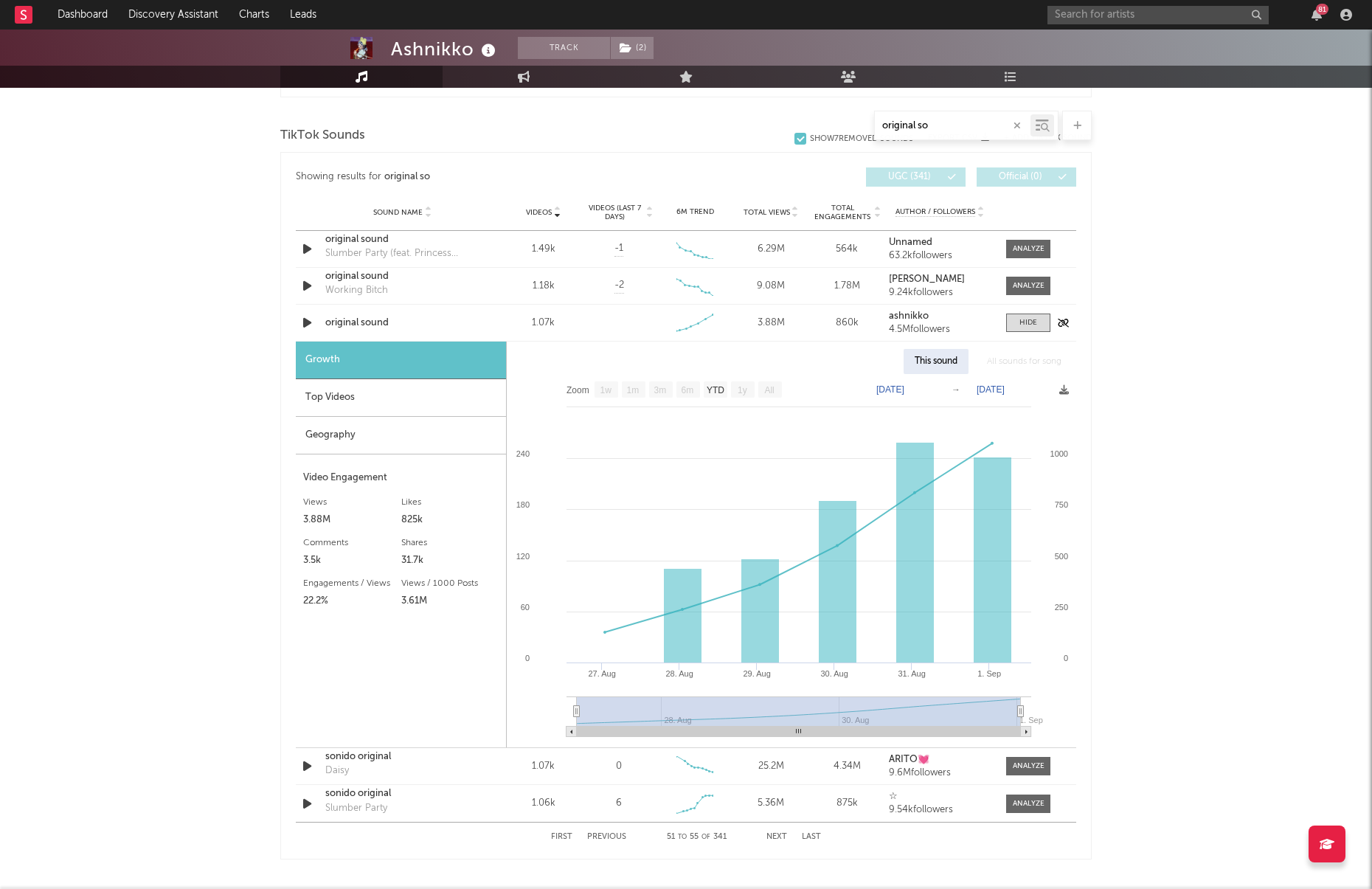
click at [368, 316] on div "original sound" at bounding box center [402, 323] width 155 height 15
click at [403, 401] on div "Top Videos" at bounding box center [401, 398] width 210 height 38
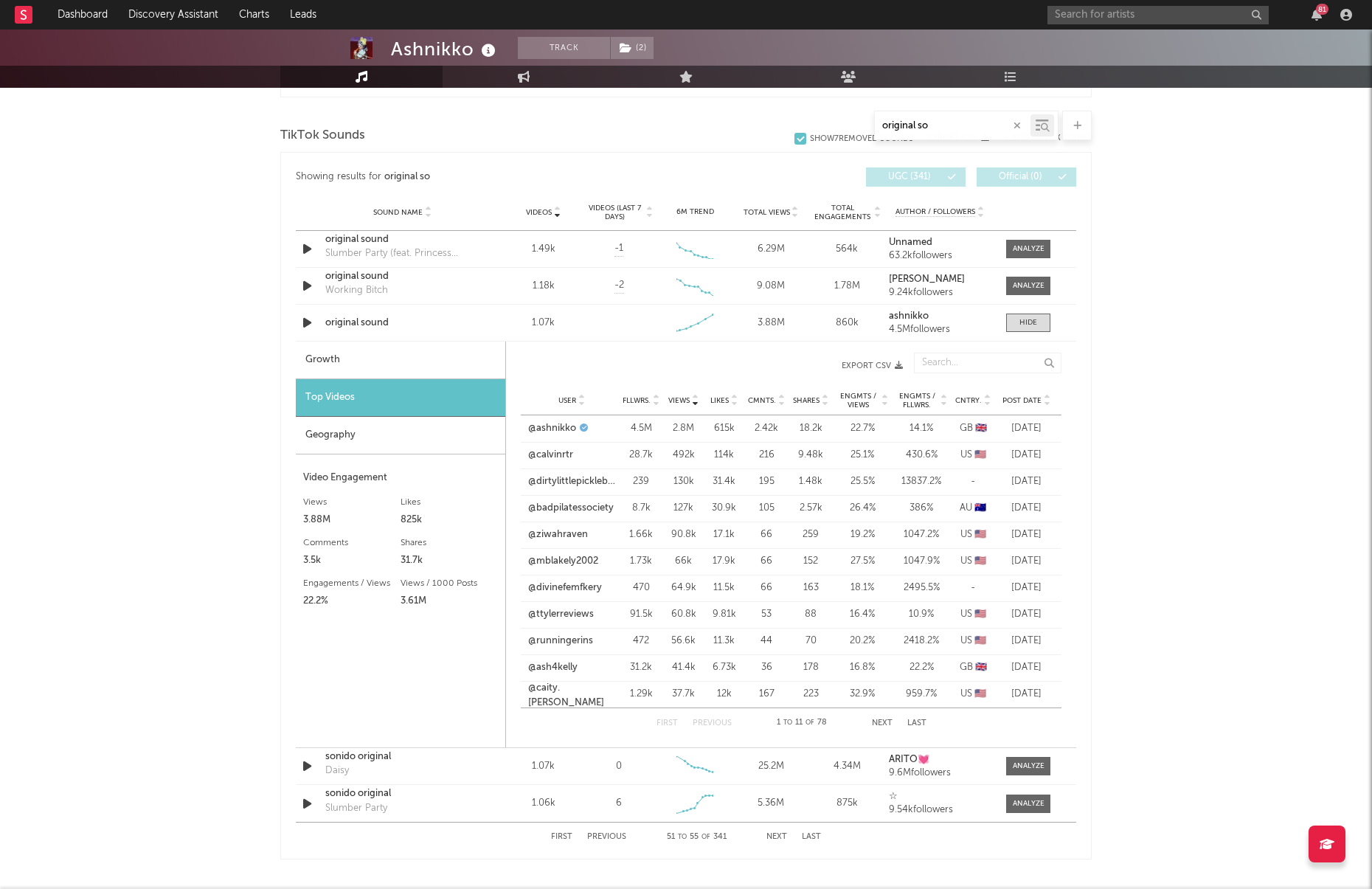
click at [363, 358] on div "Growth" at bounding box center [401, 360] width 209 height 38
select select "1w"
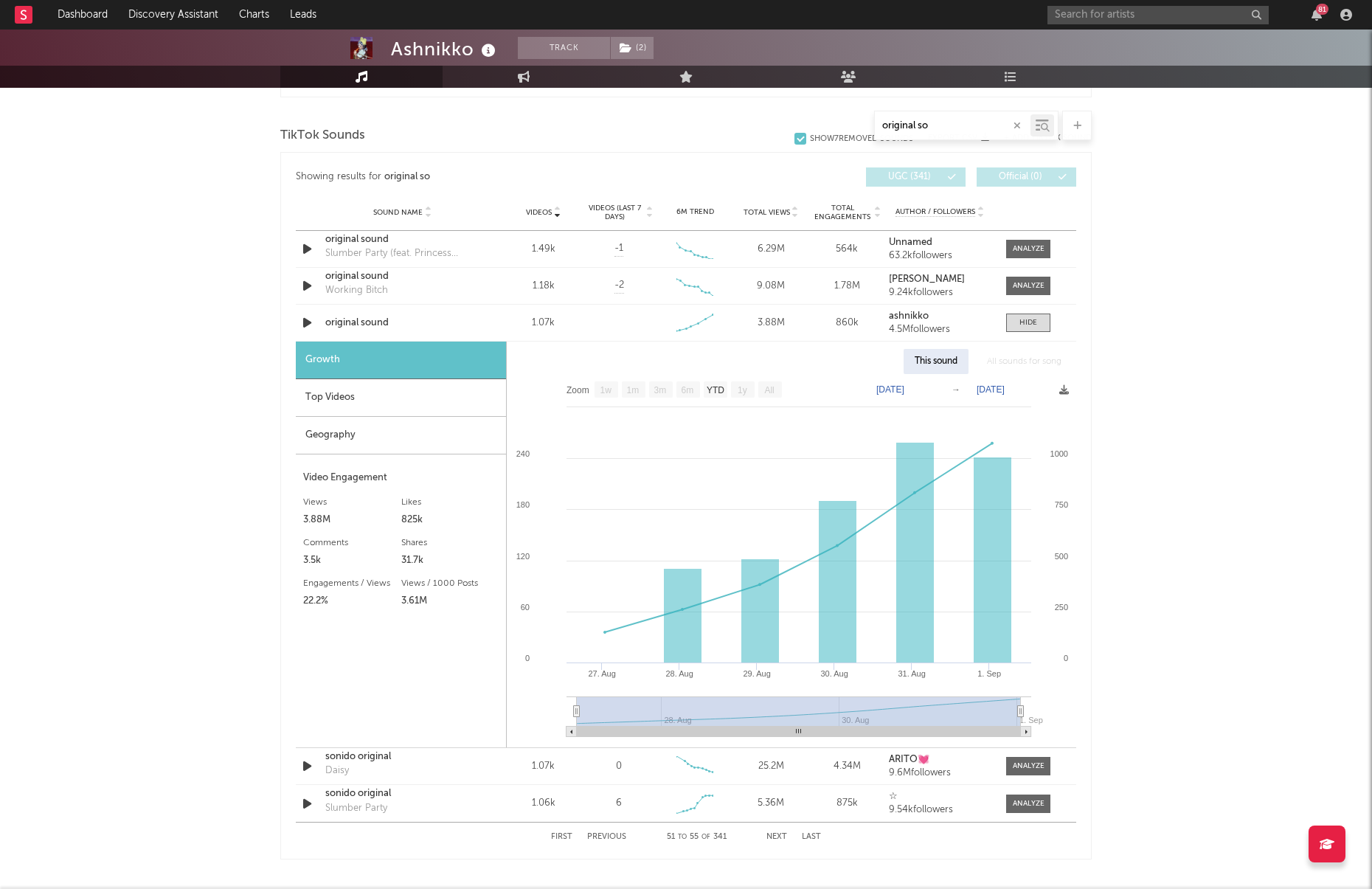
click at [387, 394] on div "Top Videos" at bounding box center [401, 398] width 210 height 38
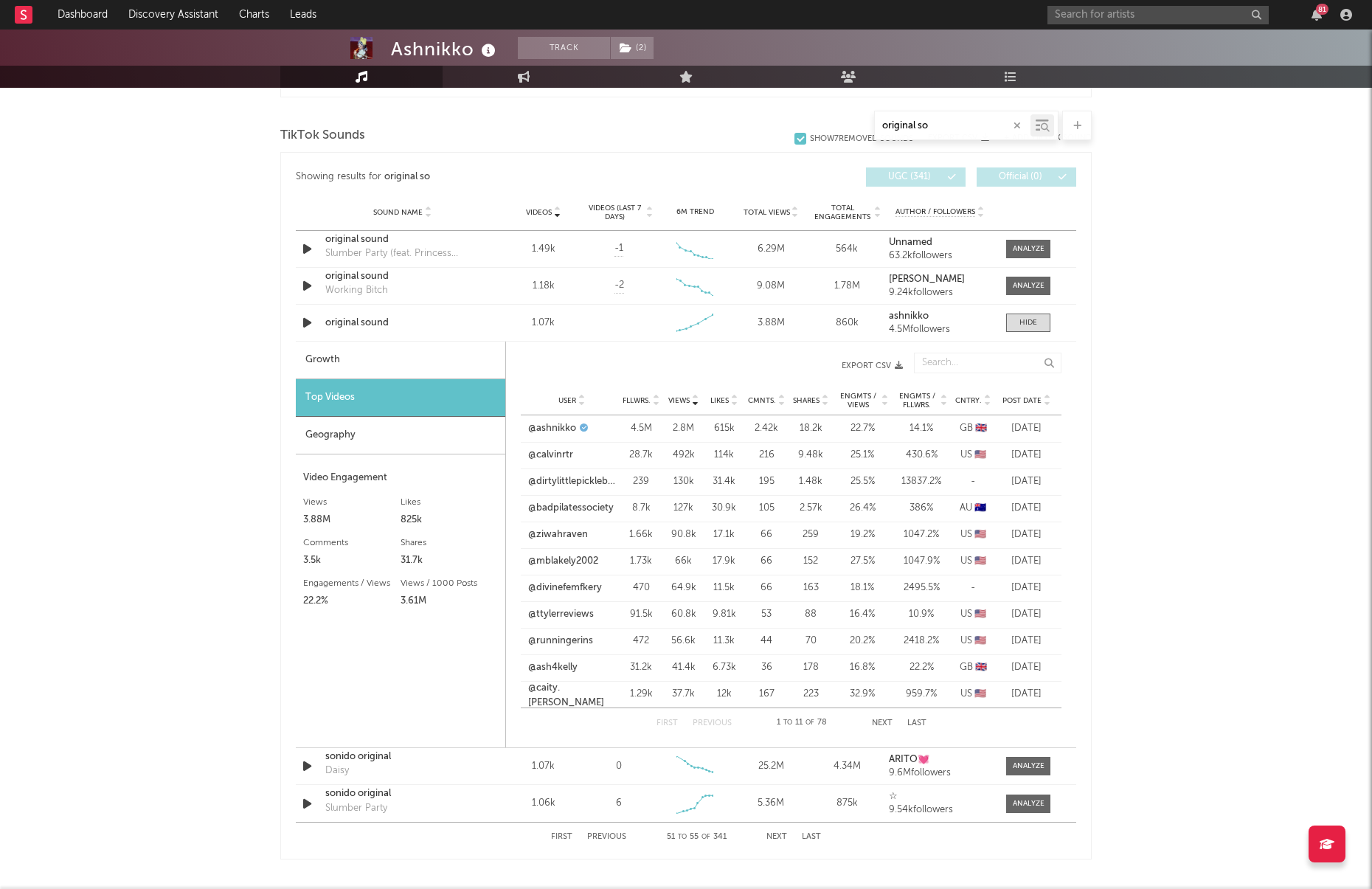
click at [580, 475] on link "@dirtylittlepickleboy" at bounding box center [572, 482] width 87 height 15
click at [430, 358] on div "Growth" at bounding box center [401, 360] width 209 height 38
select select "1w"
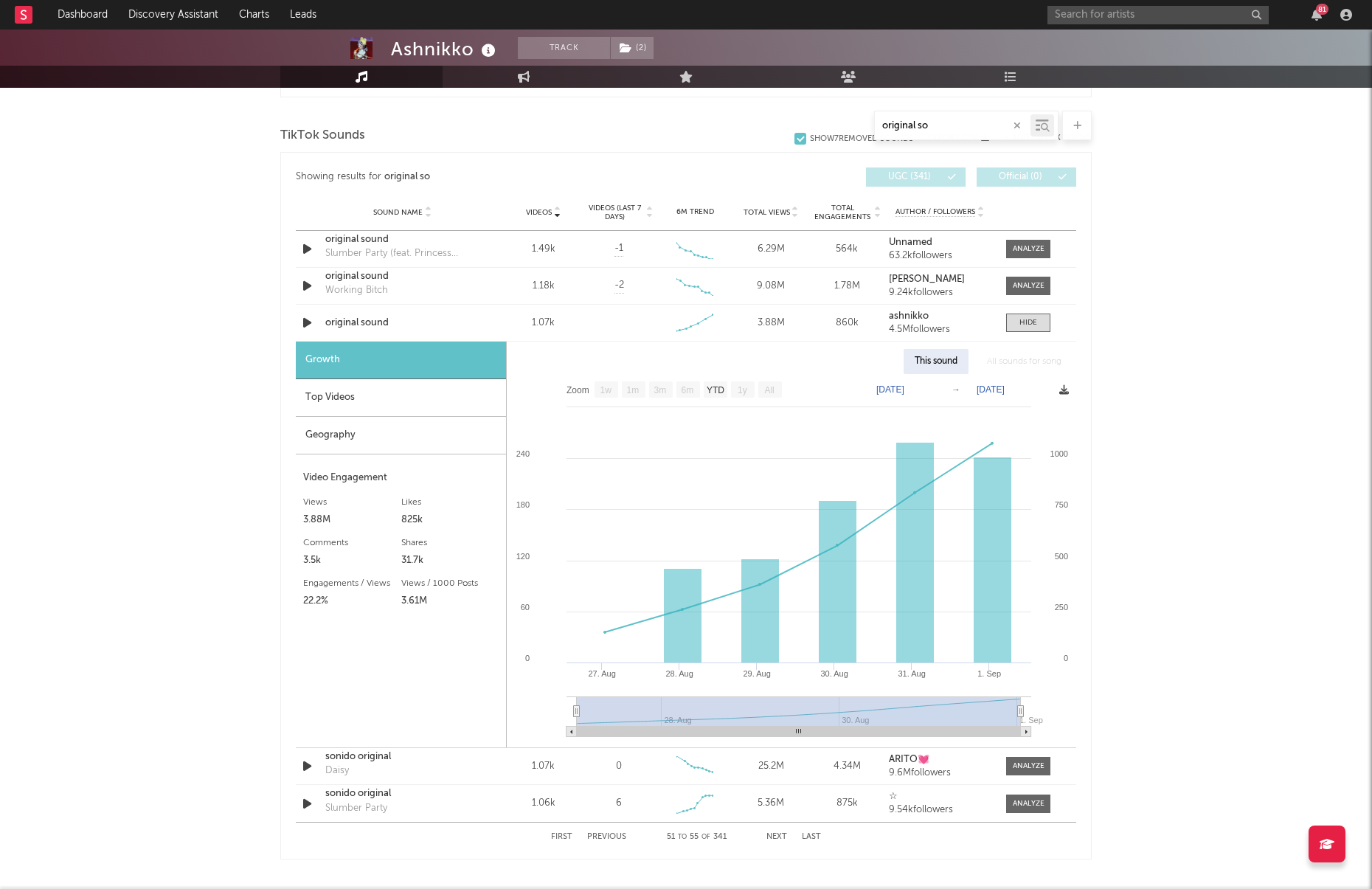
click at [1064, 387] on icon at bounding box center [1064, 390] width 9 height 9
click at [1029, 395] on span "Download as CSV" at bounding box center [993, 403] width 147 height 25
drag, startPoint x: 935, startPoint y: 124, endPoint x: 842, endPoint y: 116, distance: 93.3
click at [842, 116] on div "original so" at bounding box center [686, 126] width 812 height 30
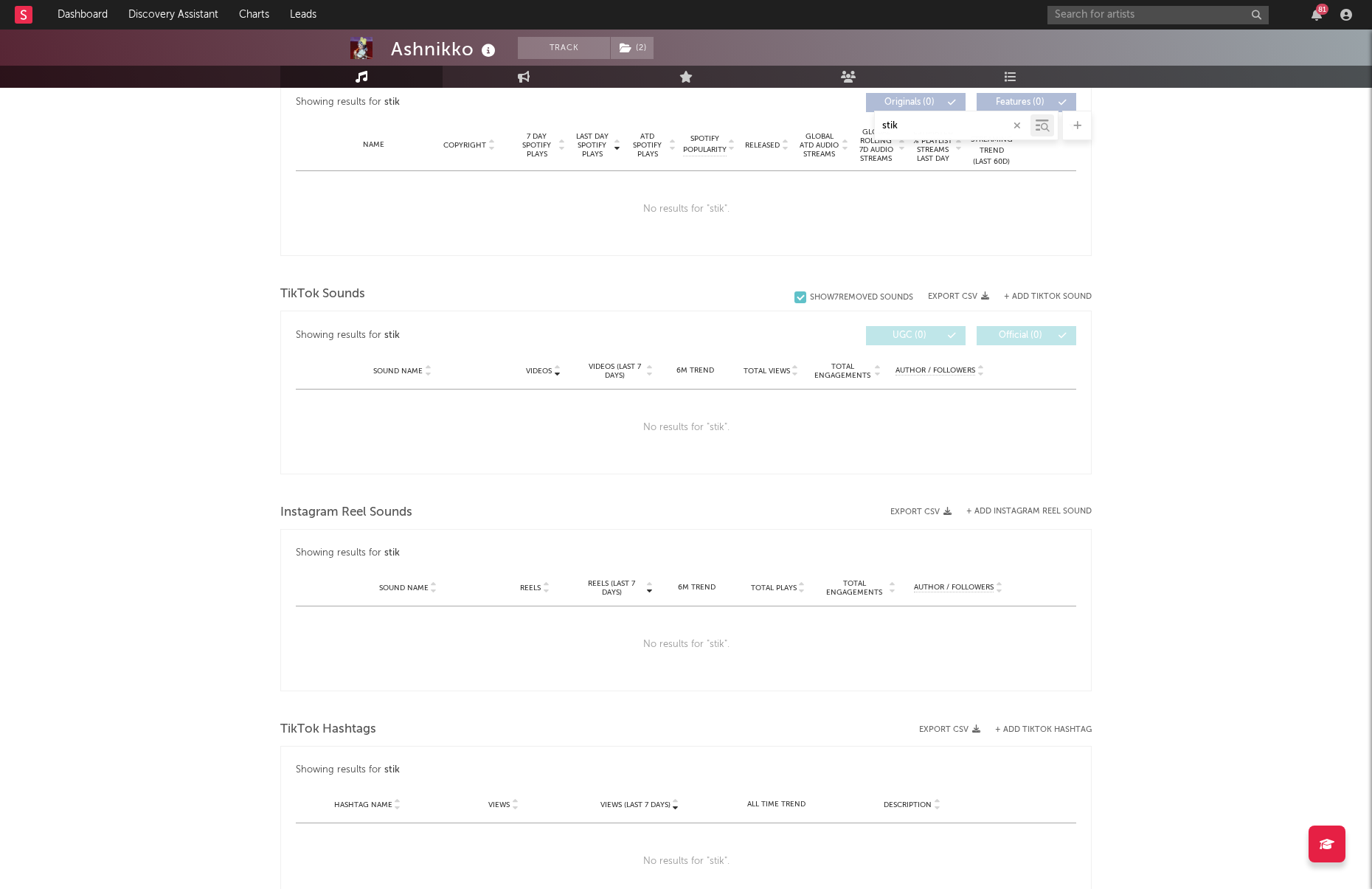
scroll to position [507, 0]
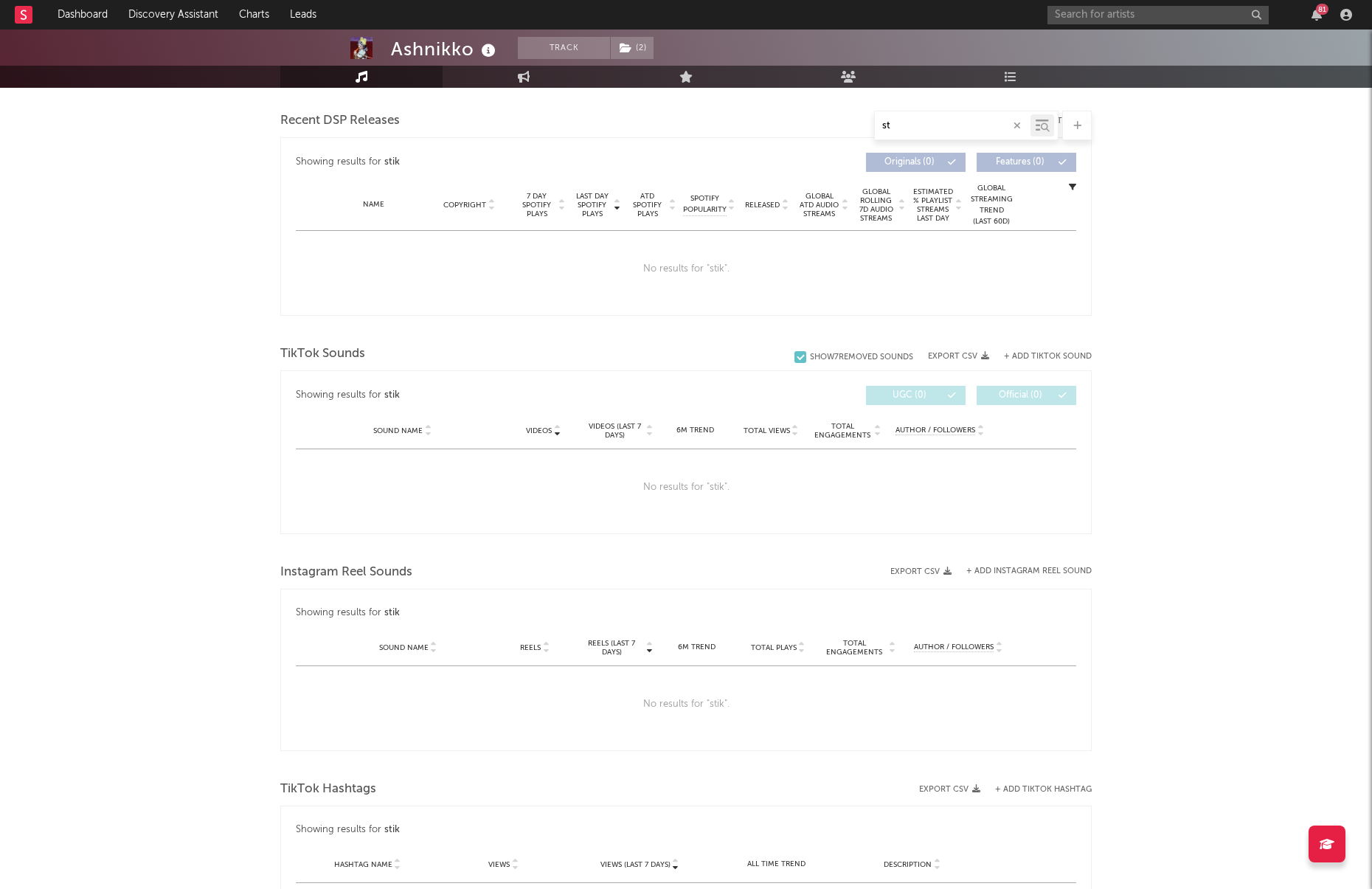
type input "s"
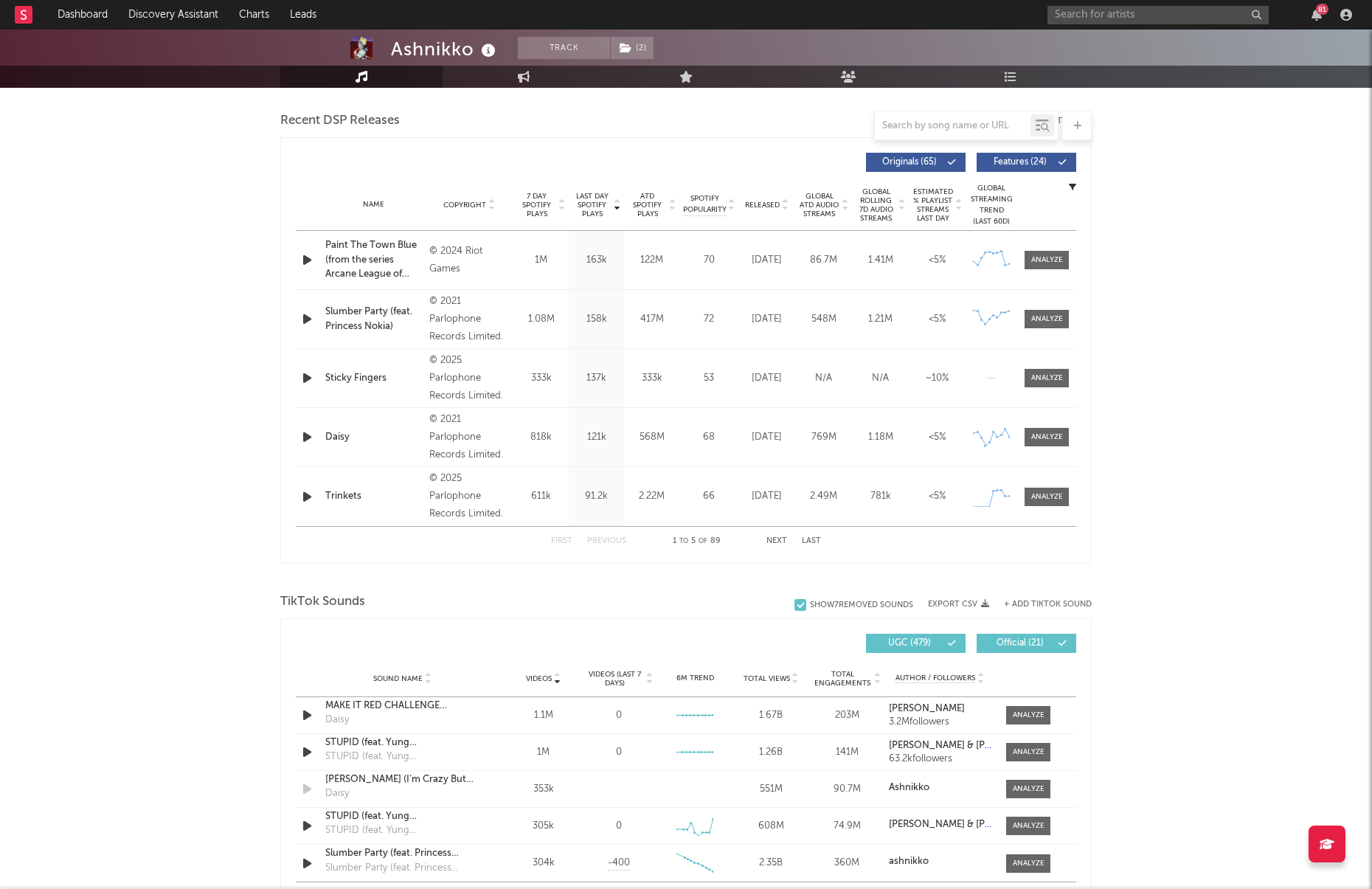
click at [1047, 610] on div "+ Add TikTok Sound" at bounding box center [1041, 605] width 103 height 15
click at [1029, 608] on div "+ Add TikTok Sound" at bounding box center [1041, 604] width 103 height 15
click at [1029, 604] on button "+ Add TikTok Sound" at bounding box center [1047, 604] width 88 height 8
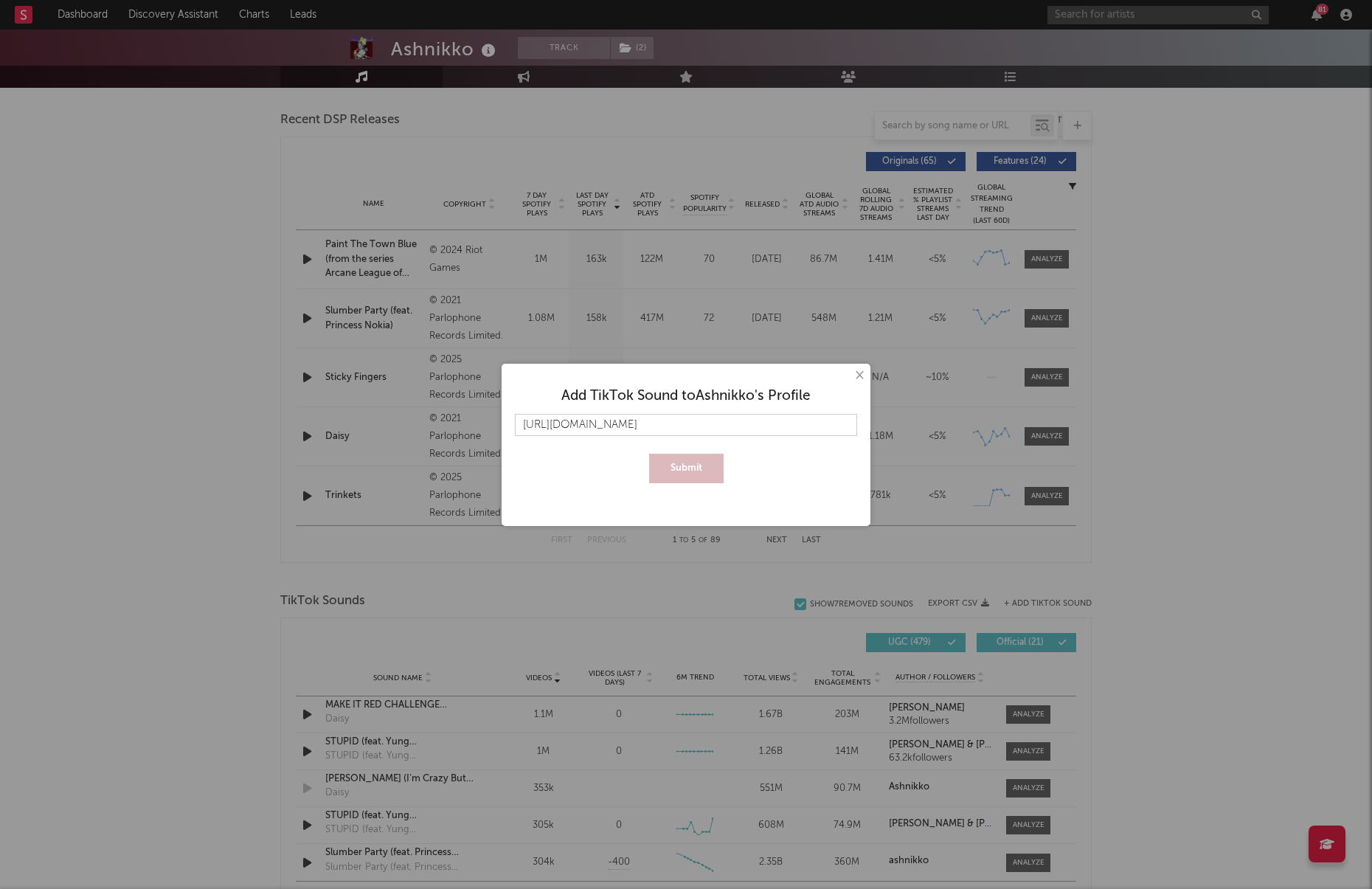
scroll to position [0, 68]
type input "[URL][DOMAIN_NAME]"
click at [689, 485] on div "Add TikTok Sound to [PERSON_NAME] 's Profile [URL][DOMAIN_NAME] Submit" at bounding box center [686, 430] width 354 height 118
click at [686, 475] on button "Submit" at bounding box center [686, 469] width 74 height 30
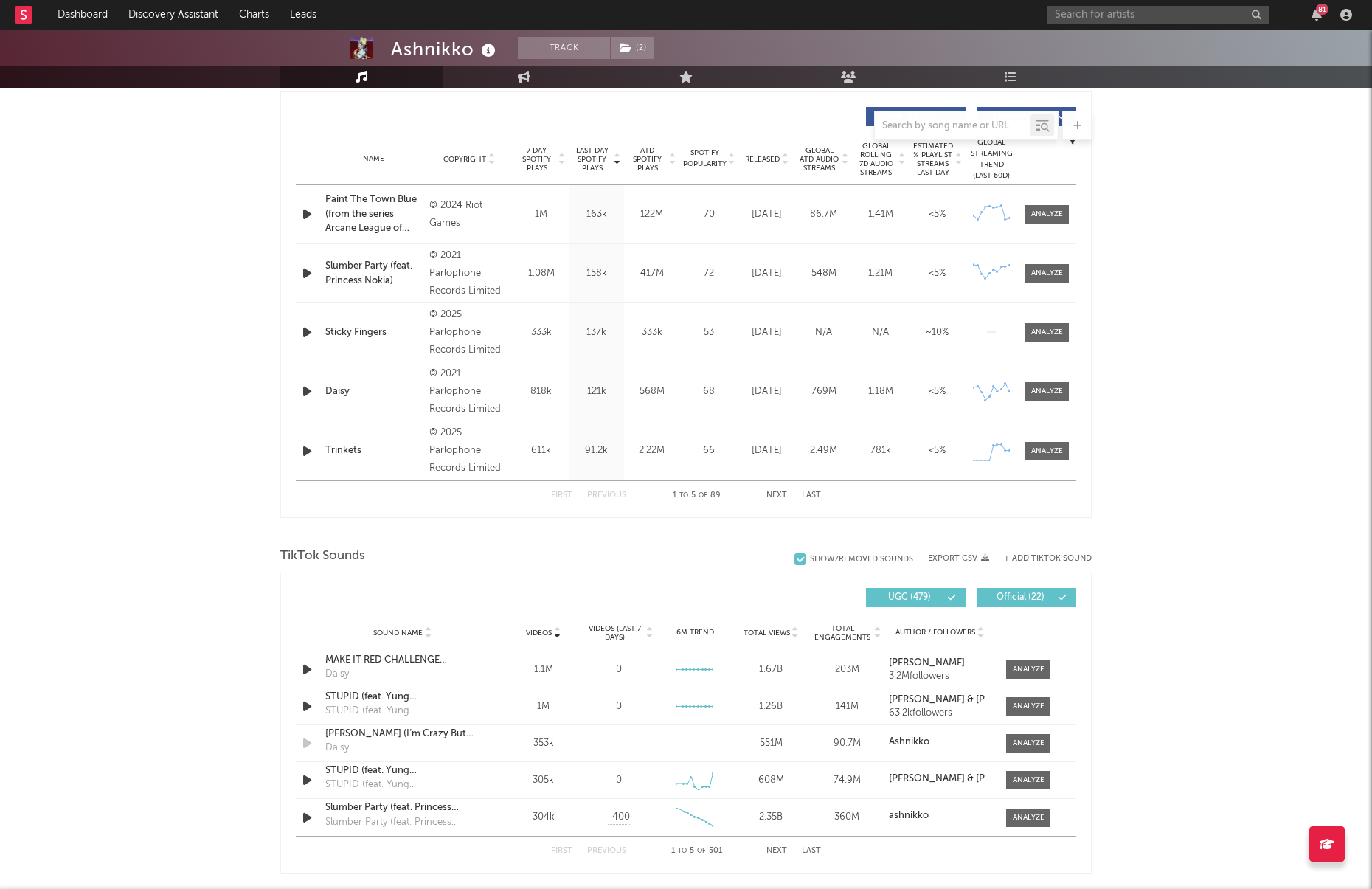
scroll to position [580, 0]
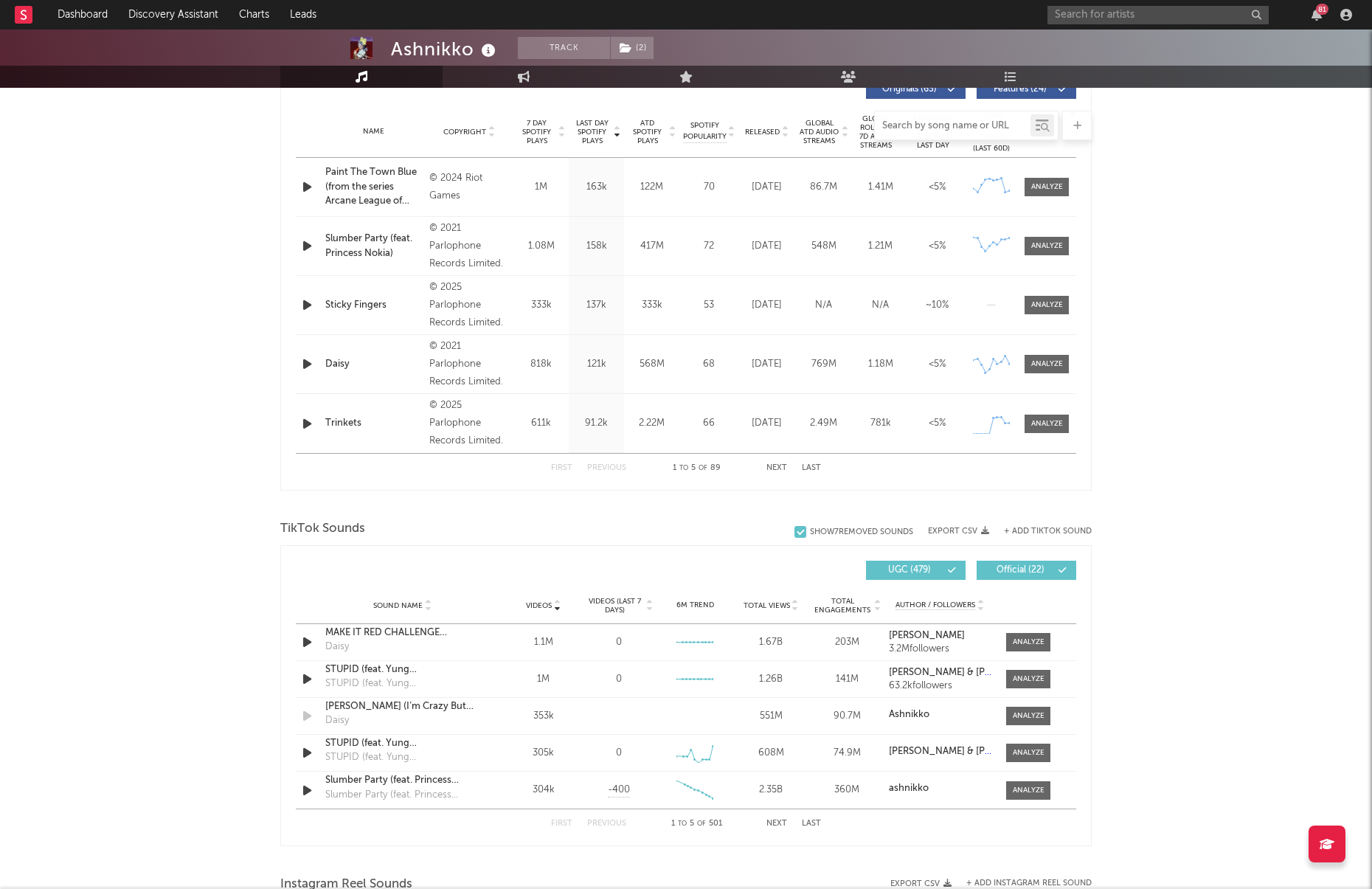
click at [926, 120] on input "text" at bounding box center [953, 126] width 156 height 12
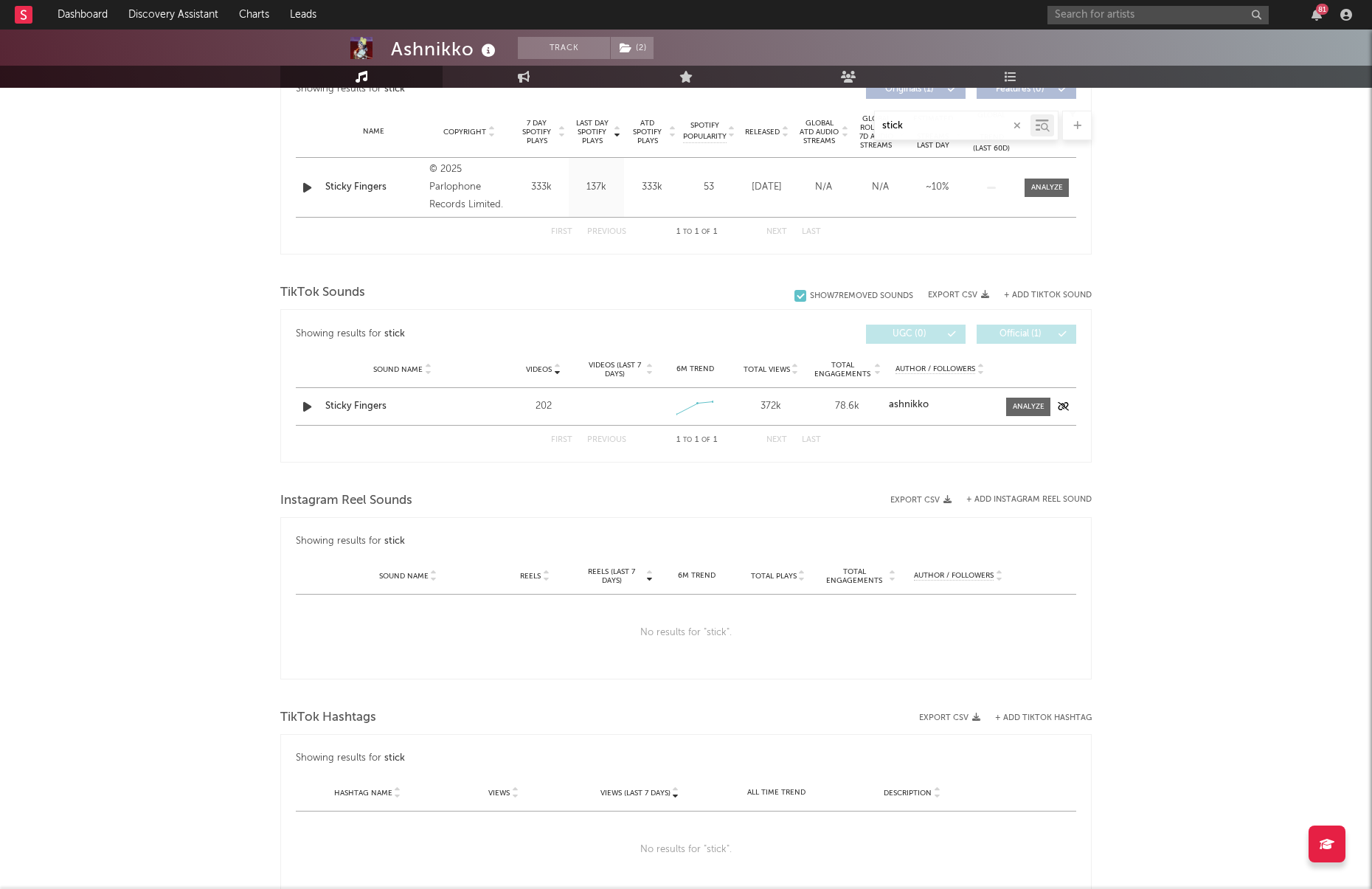
type input "stick"
click at [1054, 408] on div at bounding box center [1066, 407] width 22 height 9
click at [1039, 408] on div at bounding box center [1029, 407] width 31 height 11
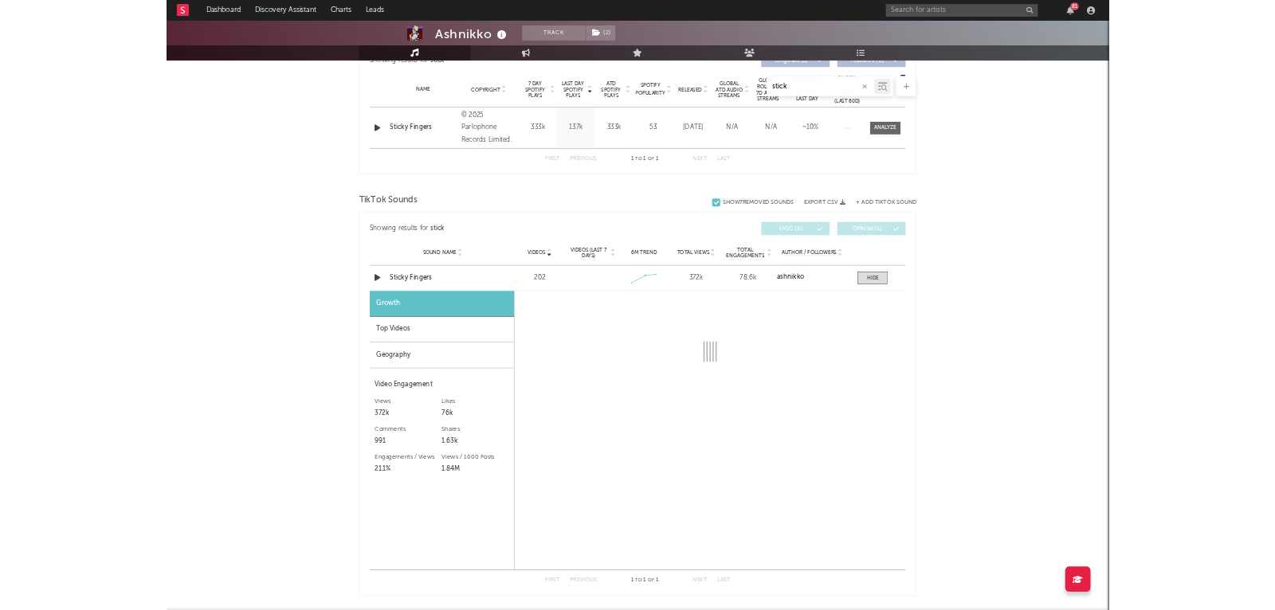
scroll to position [707, 0]
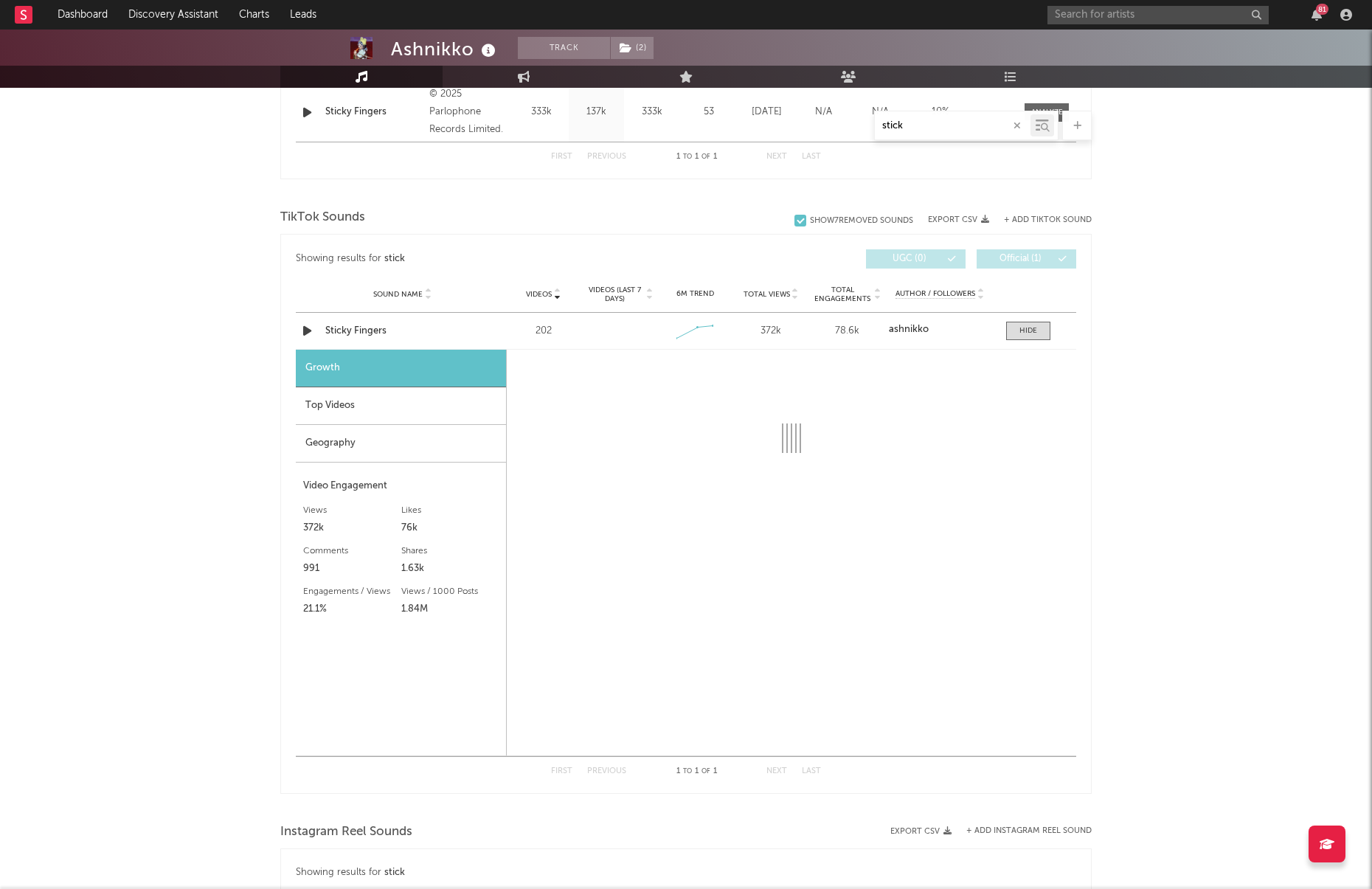
select select "1w"
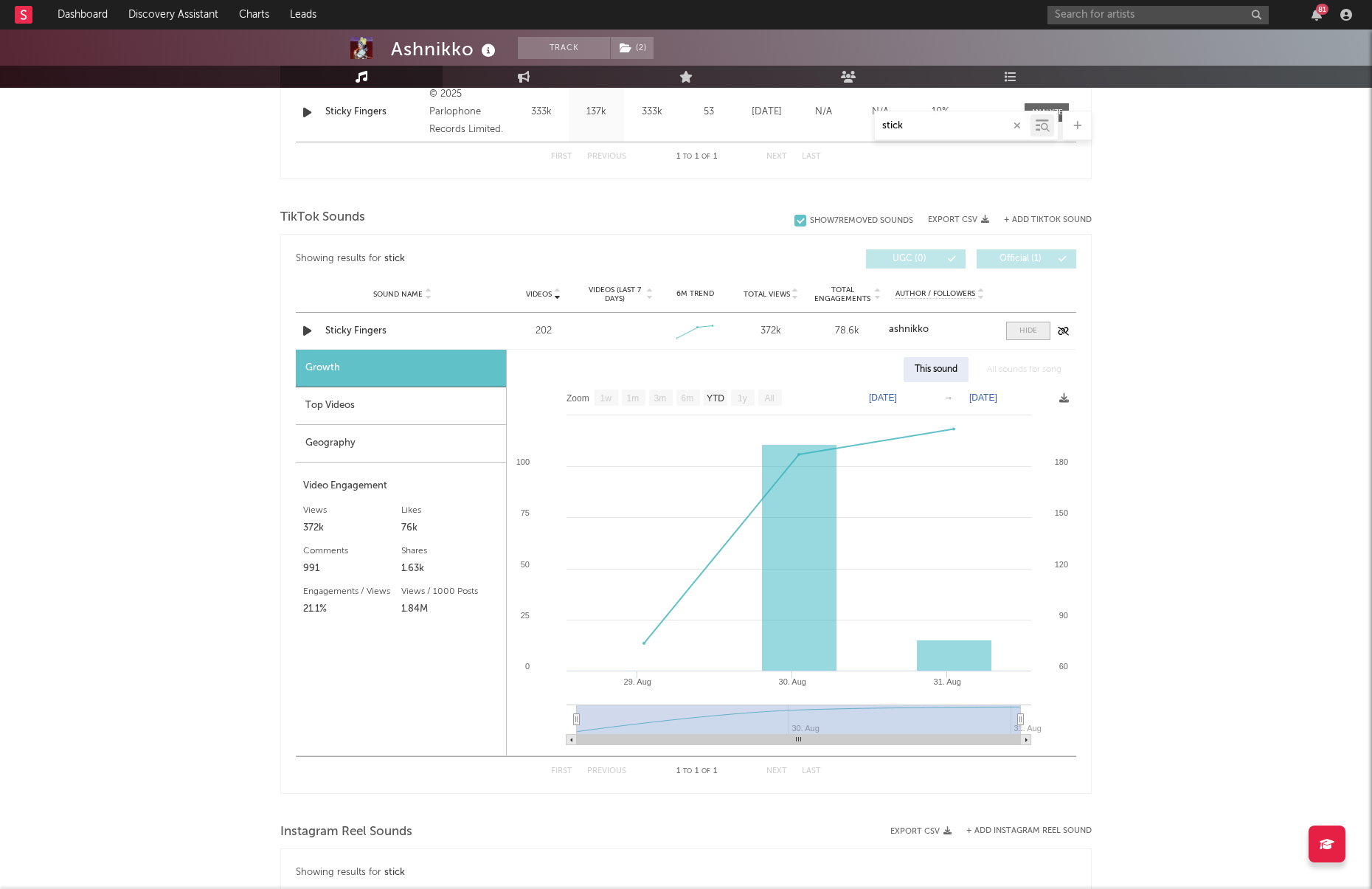
click at [1034, 337] on span at bounding box center [1029, 331] width 44 height 19
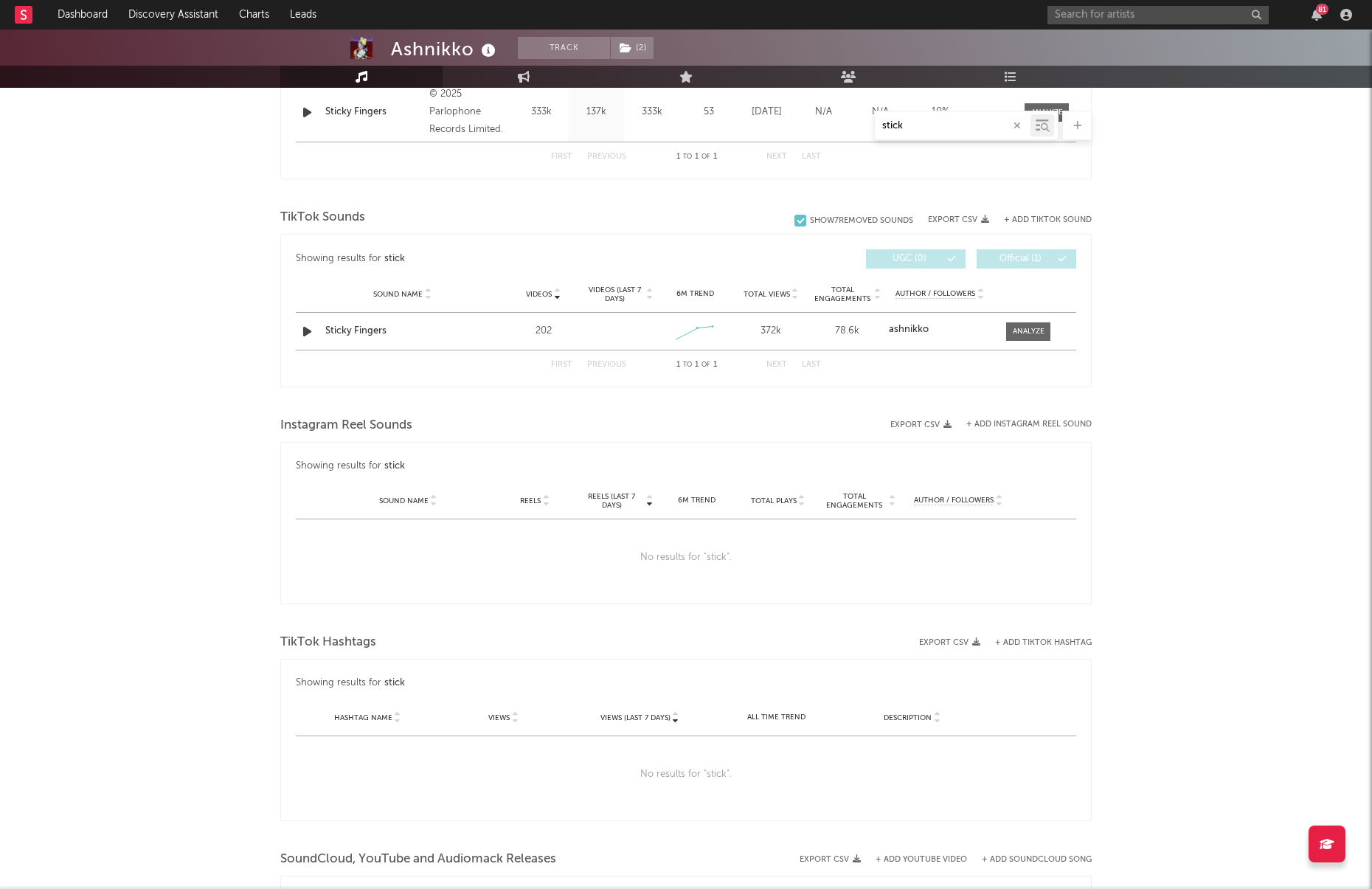
drag, startPoint x: 912, startPoint y: 123, endPoint x: 668, endPoint y: 43, distance: 256.8
click at [845, 118] on div "stick" at bounding box center [686, 126] width 812 height 30
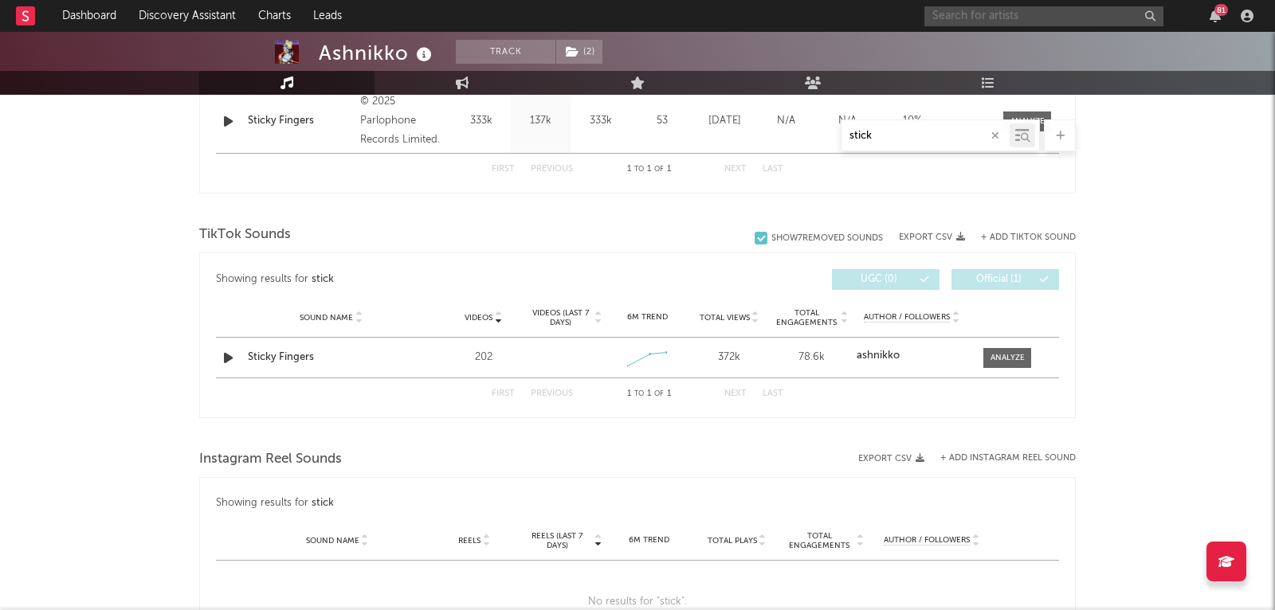
click at [1008, 6] on input "text" at bounding box center [1043, 16] width 239 height 20
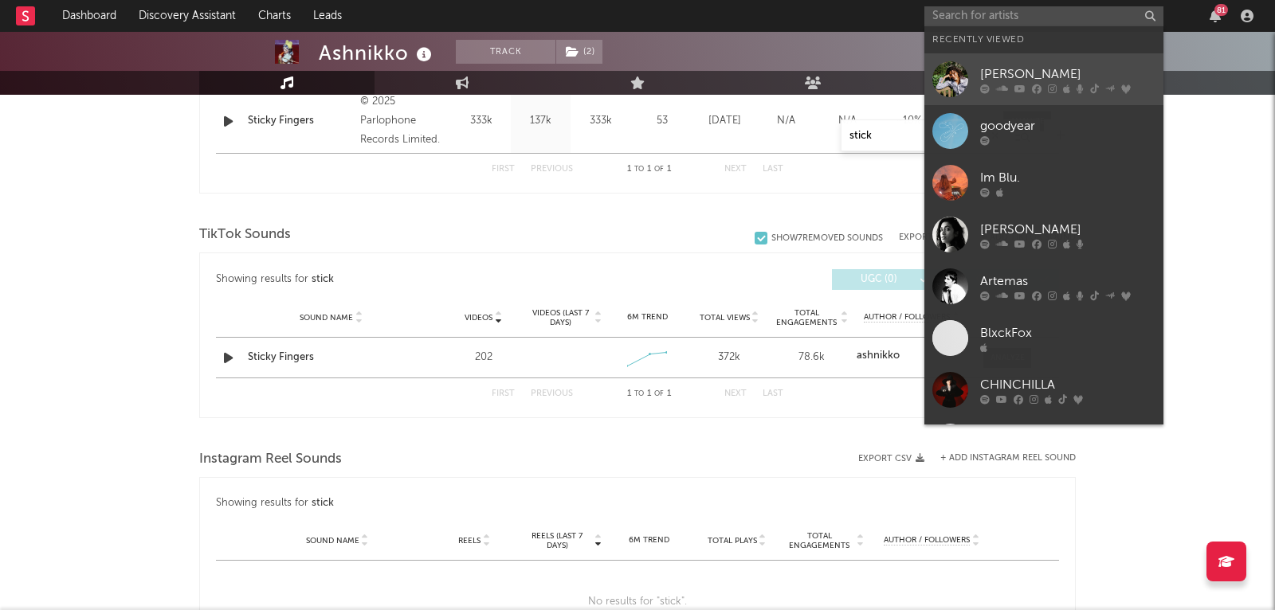
click at [990, 58] on link "[PERSON_NAME]" at bounding box center [1043, 79] width 239 height 52
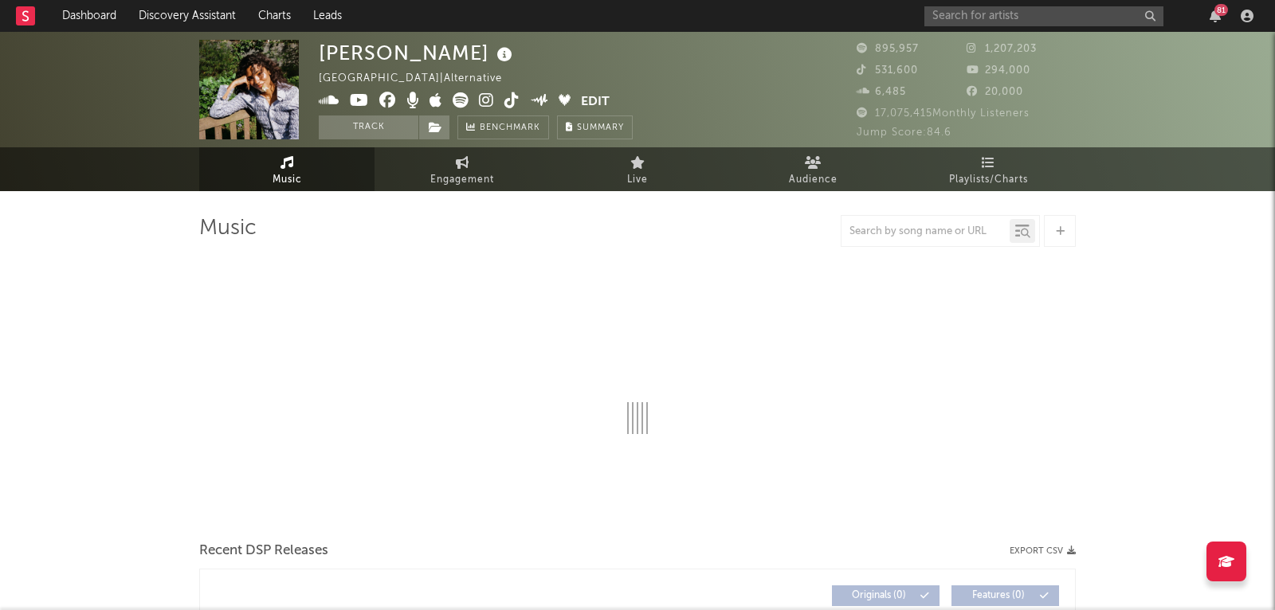
select select "6m"
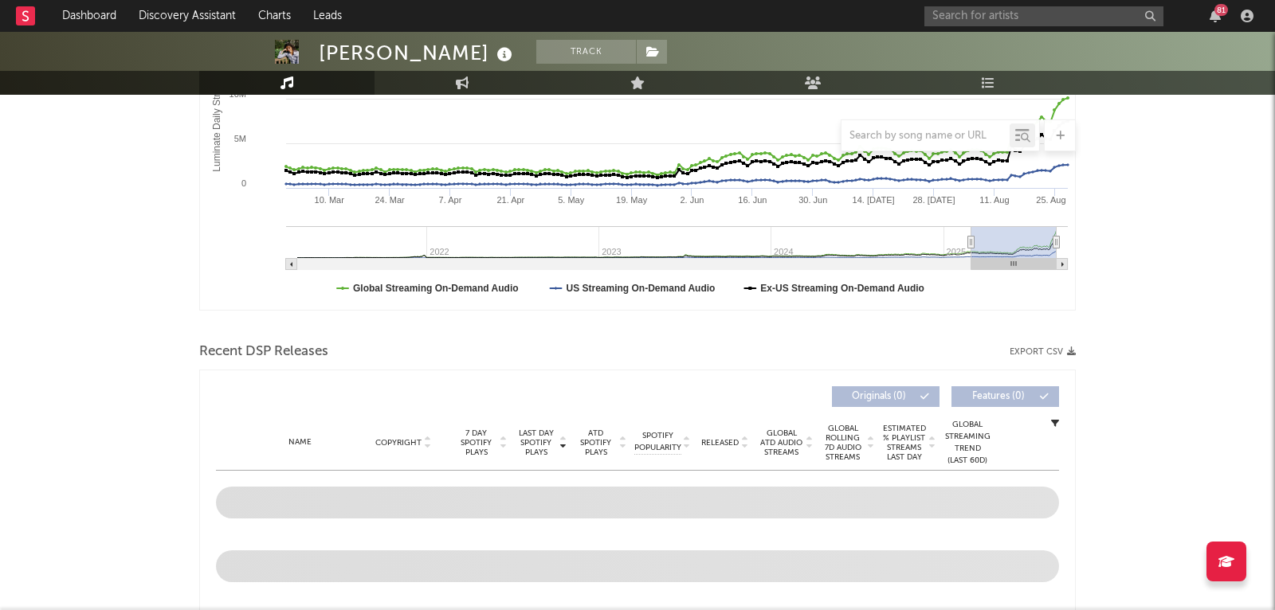
scroll to position [779, 0]
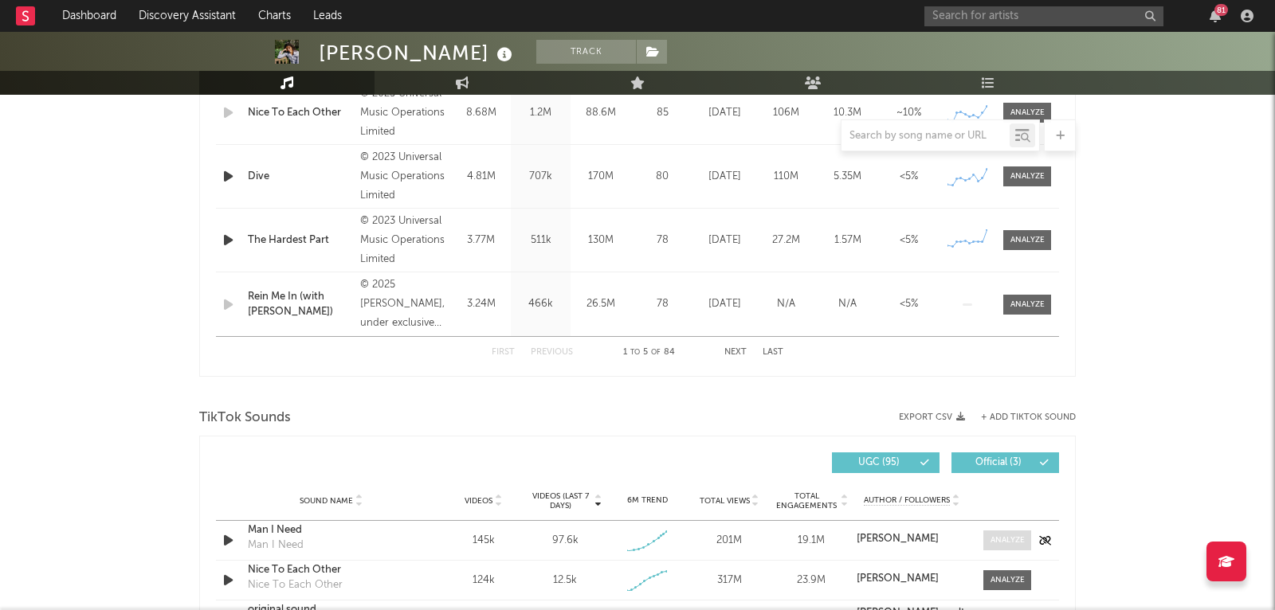
click at [1014, 538] on div at bounding box center [1007, 541] width 34 height 12
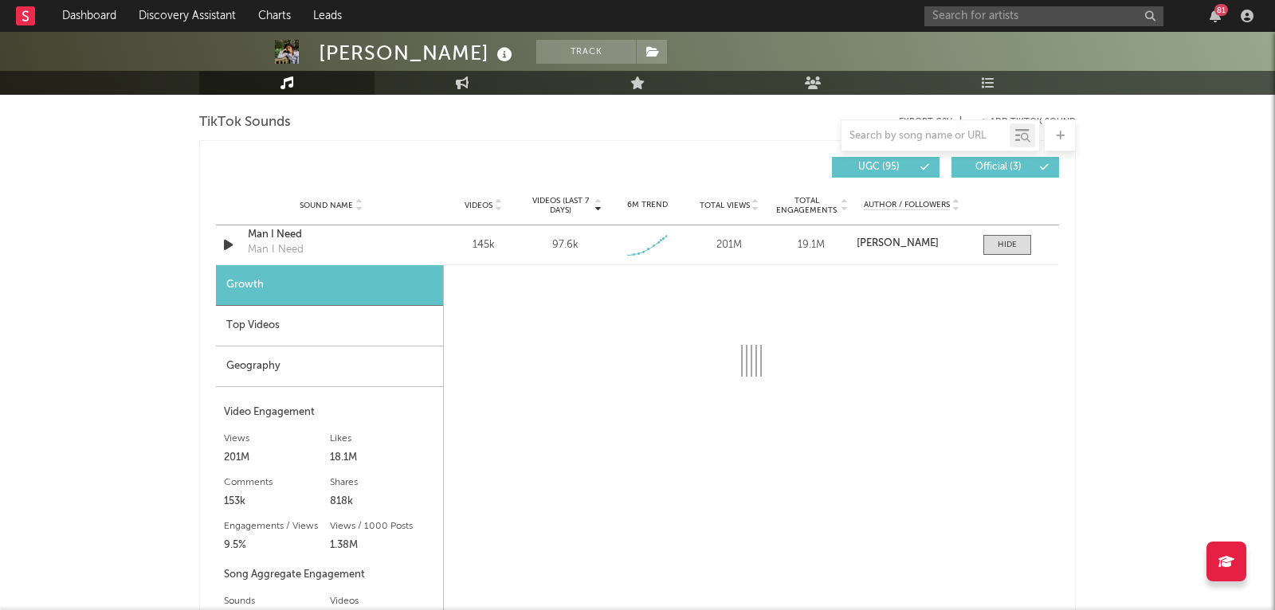
scroll to position [1155, 0]
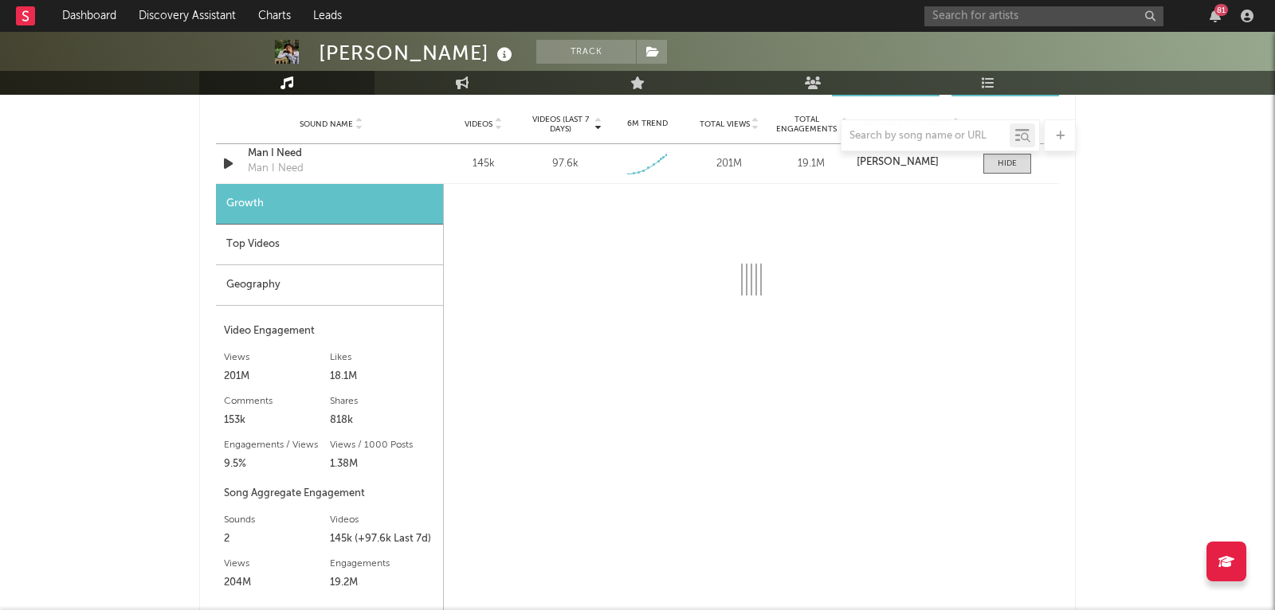
select select "1w"
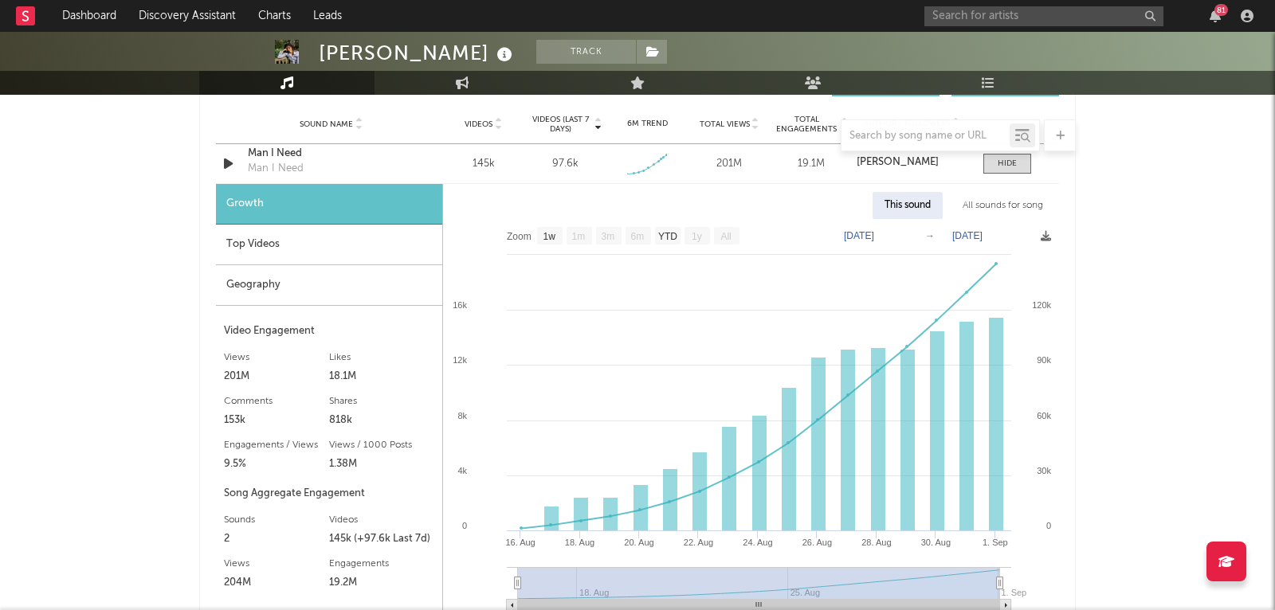
click at [351, 231] on div "Top Videos" at bounding box center [329, 245] width 226 height 41
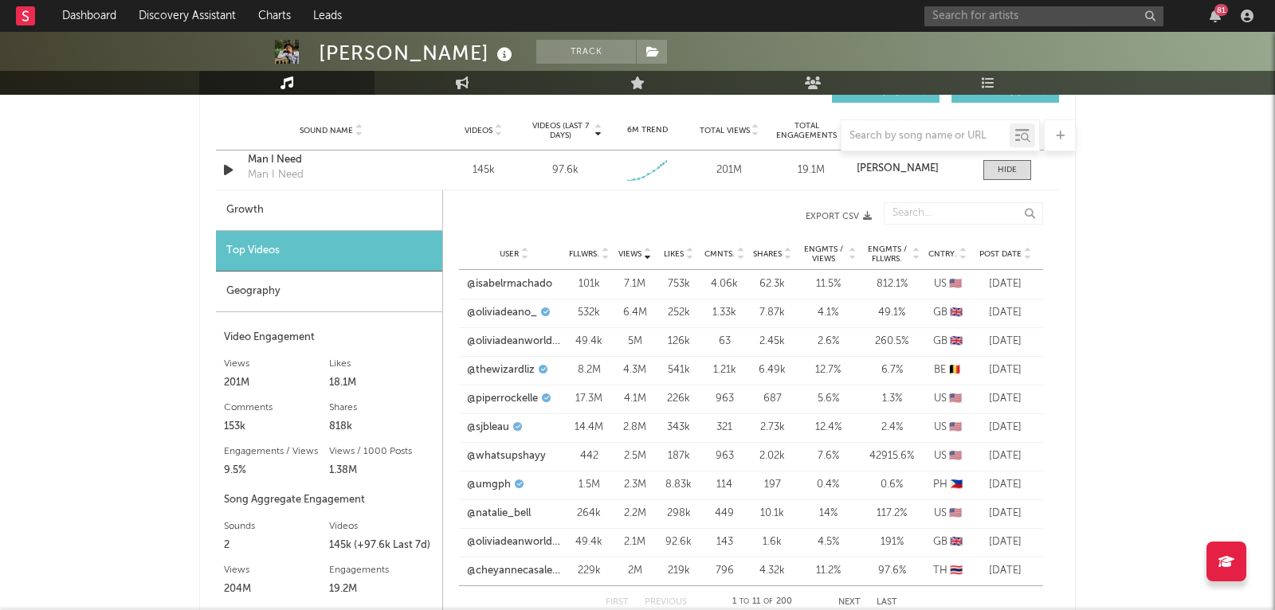
scroll to position [1153, 0]
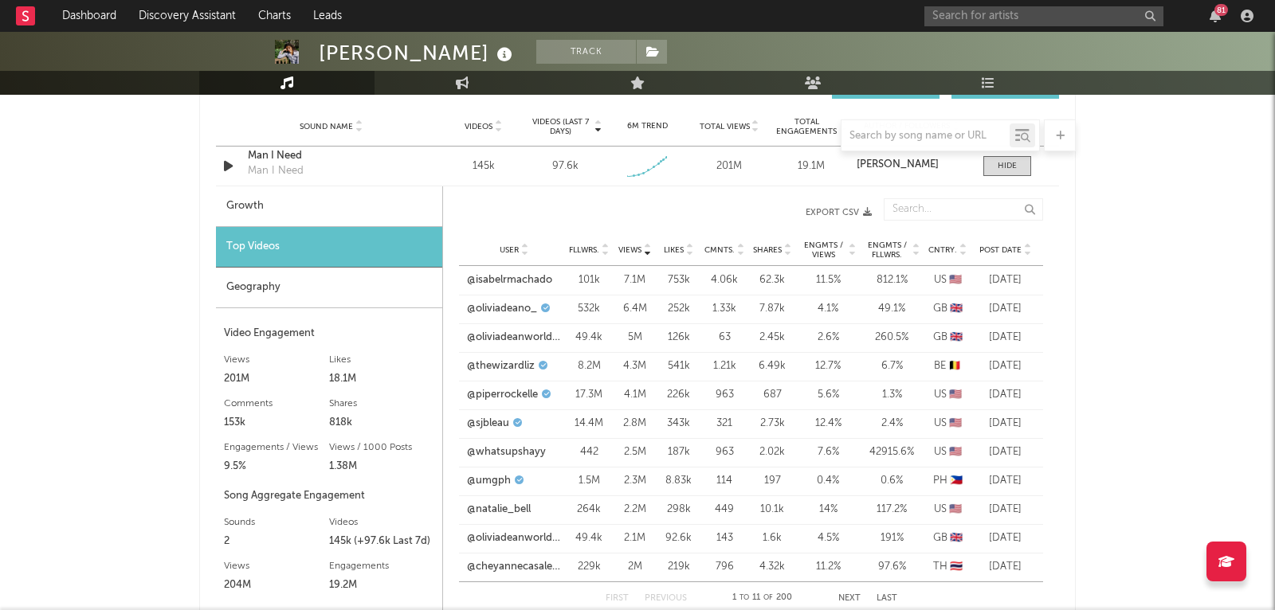
click at [338, 279] on div "Geography" at bounding box center [329, 288] width 226 height 41
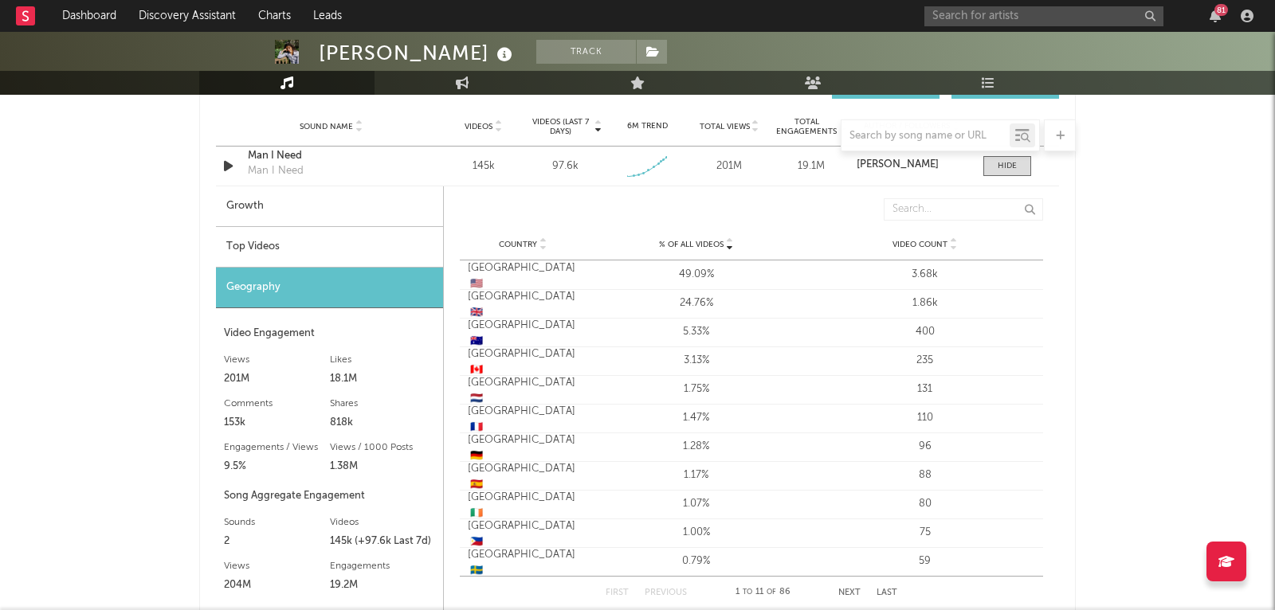
click at [317, 251] on div "Top Videos" at bounding box center [329, 247] width 227 height 41
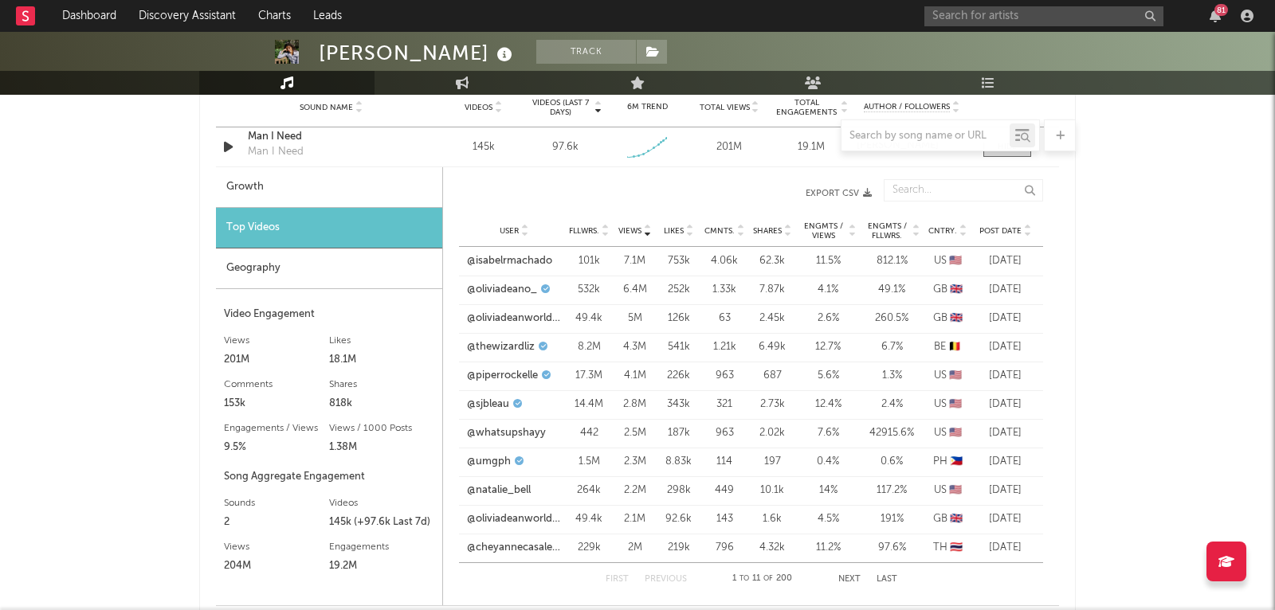
scroll to position [1175, 0]
click at [888, 137] on input "text" at bounding box center [925, 136] width 168 height 13
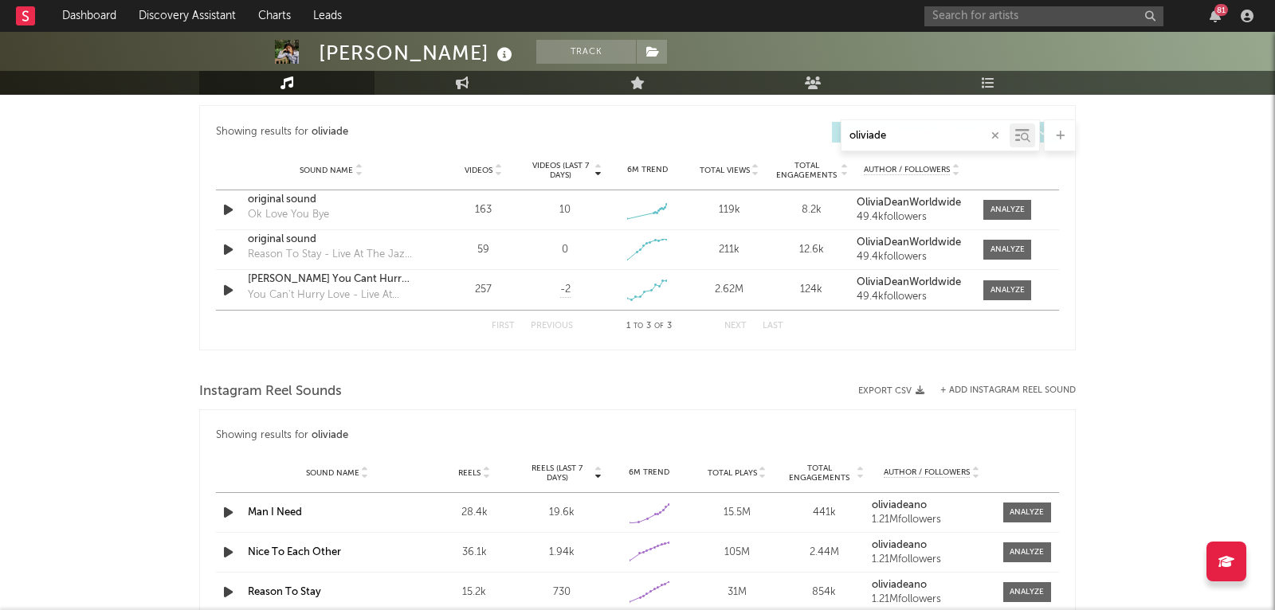
scroll to position [794, 0]
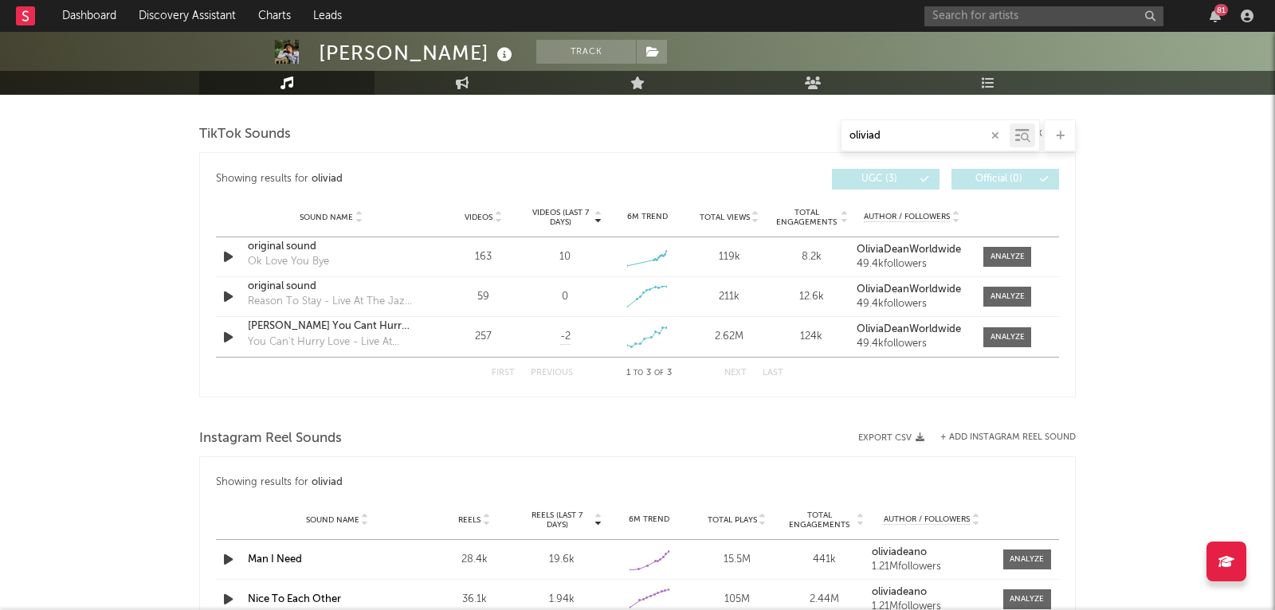
type input "[PERSON_NAME]"
select select "1w"
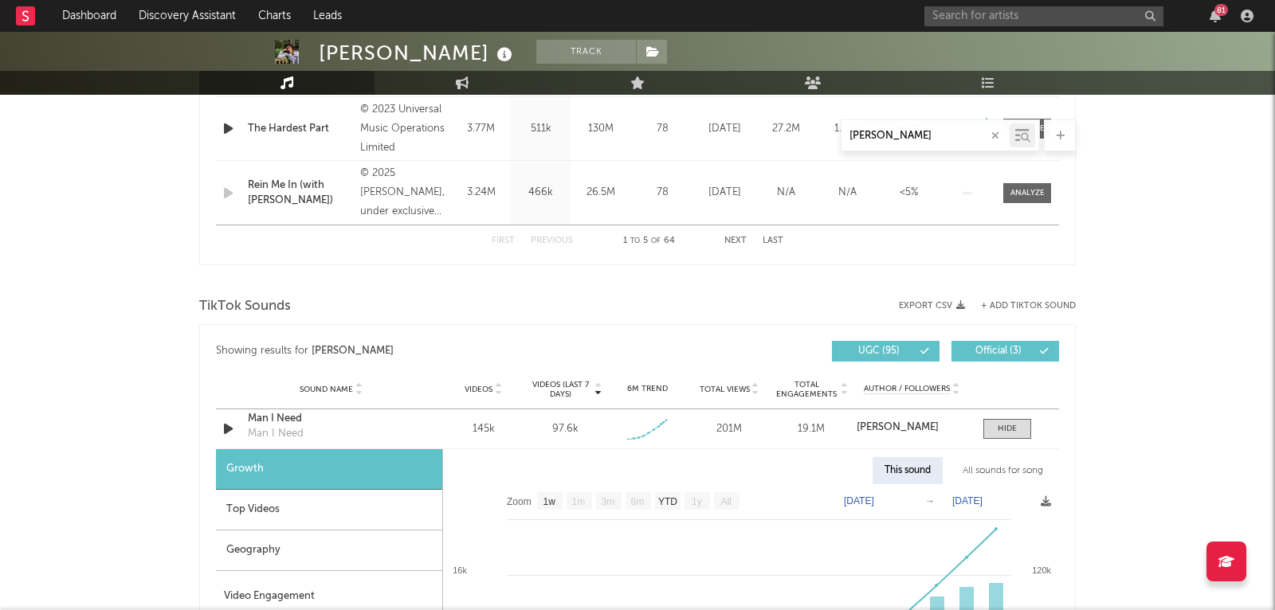
scroll to position [974, 0]
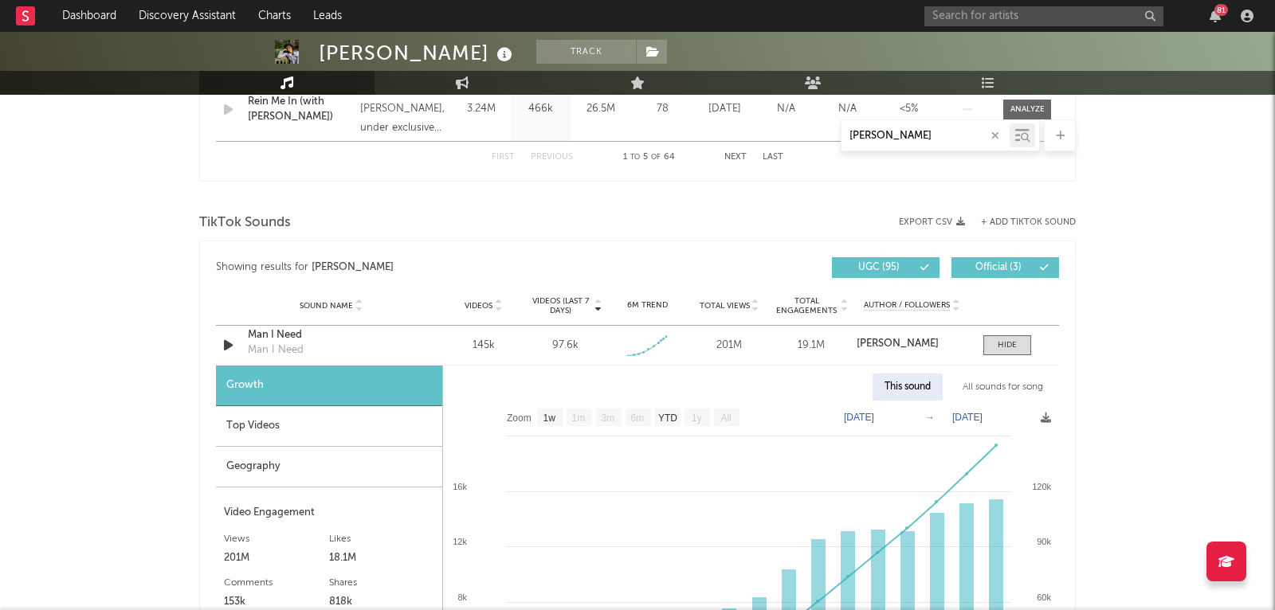
type input "[PERSON_NAME]"
click at [364, 413] on div "Top Videos" at bounding box center [329, 426] width 226 height 41
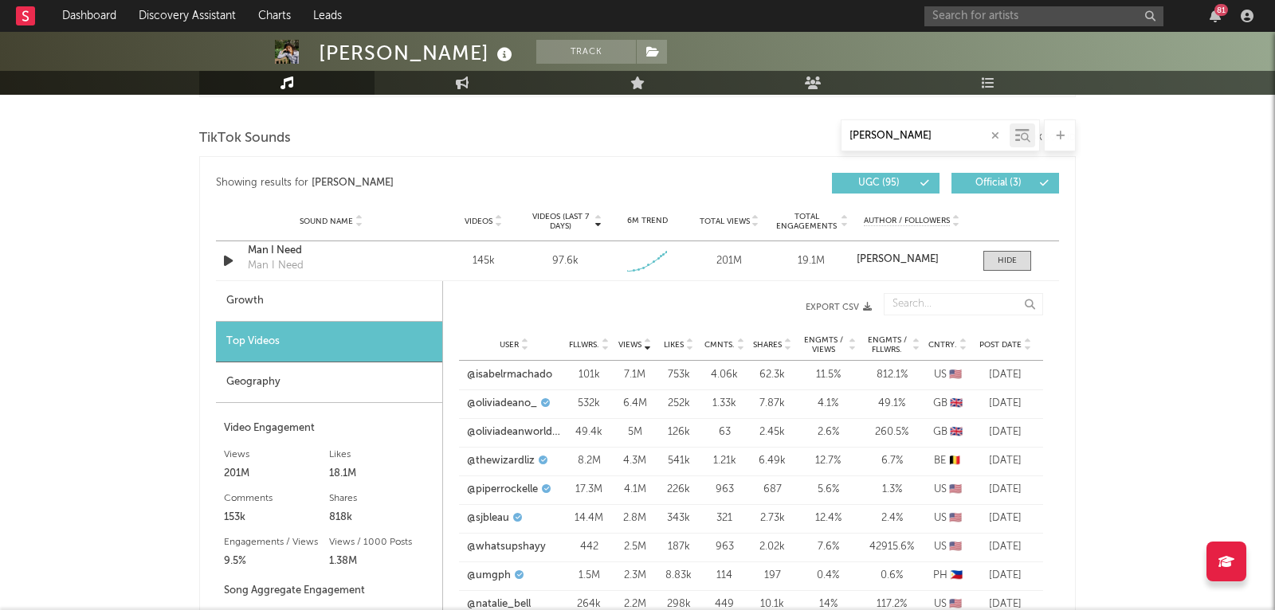
scroll to position [1088, 0]
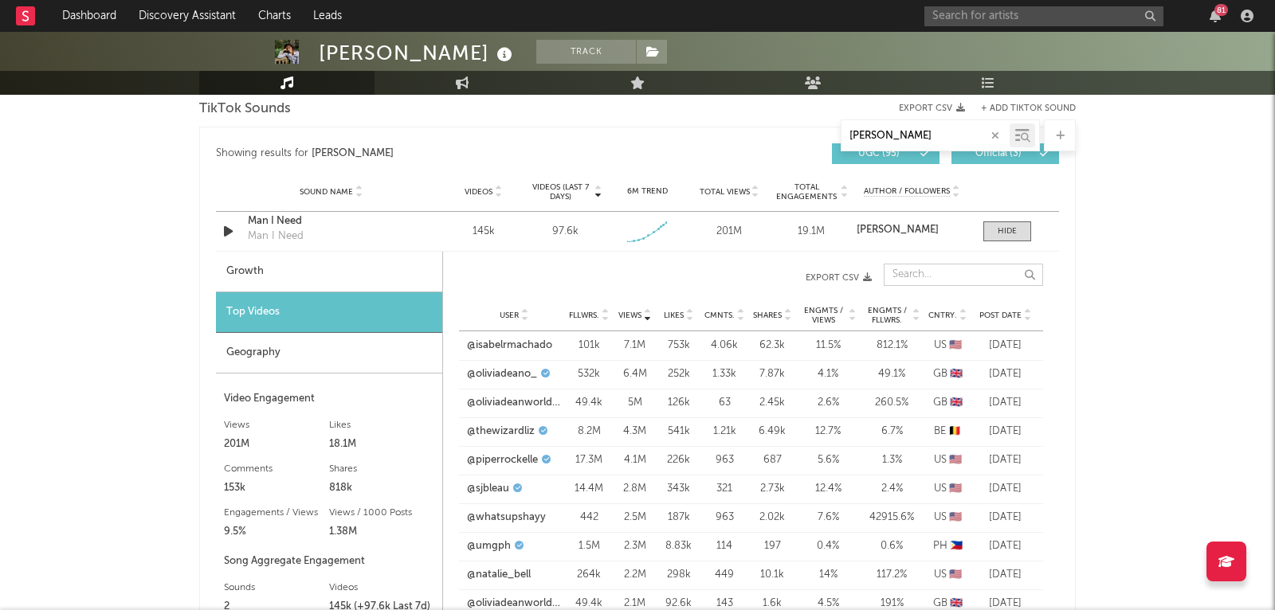
click at [937, 270] on input "text" at bounding box center [963, 275] width 159 height 22
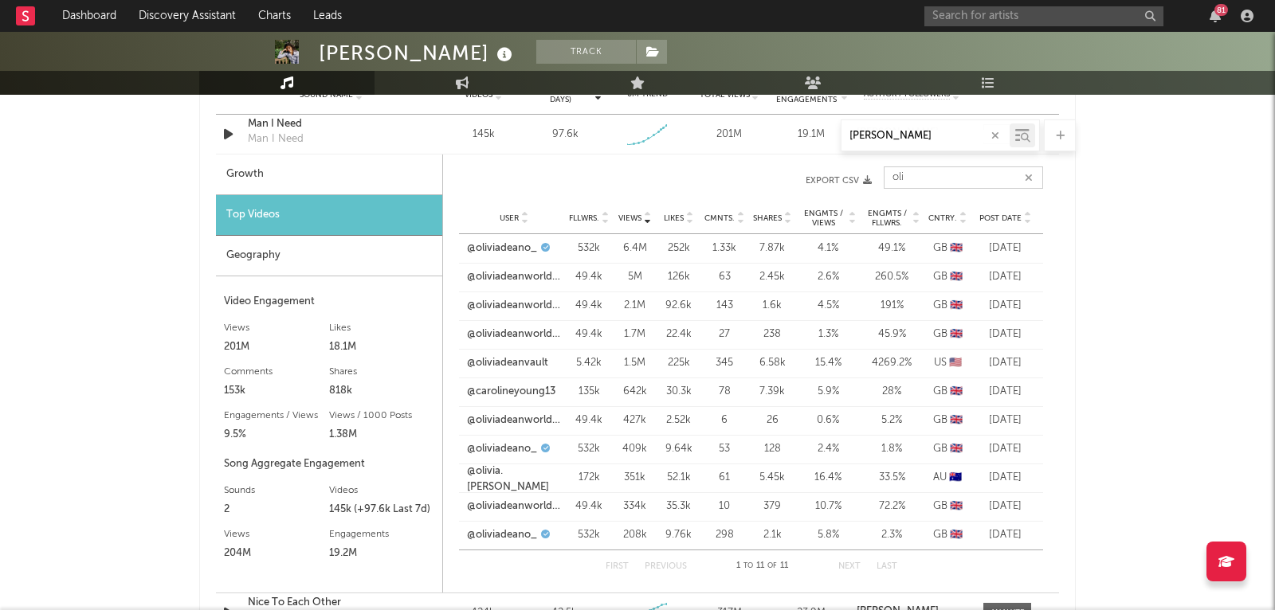
scroll to position [1183, 0]
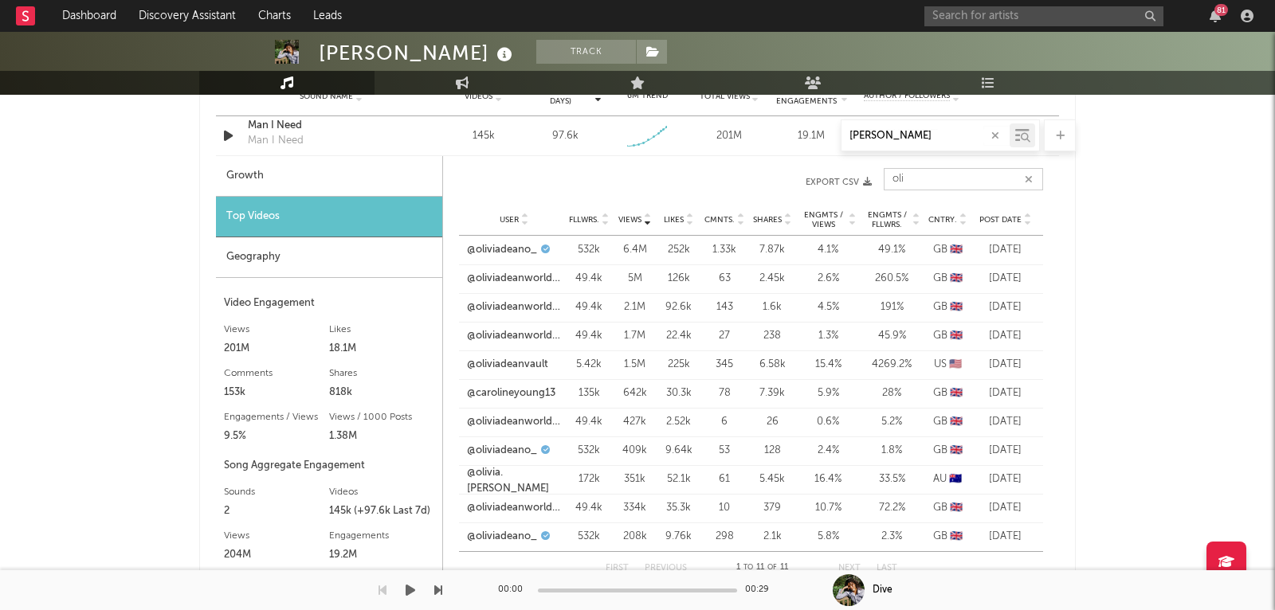
type input "oli"
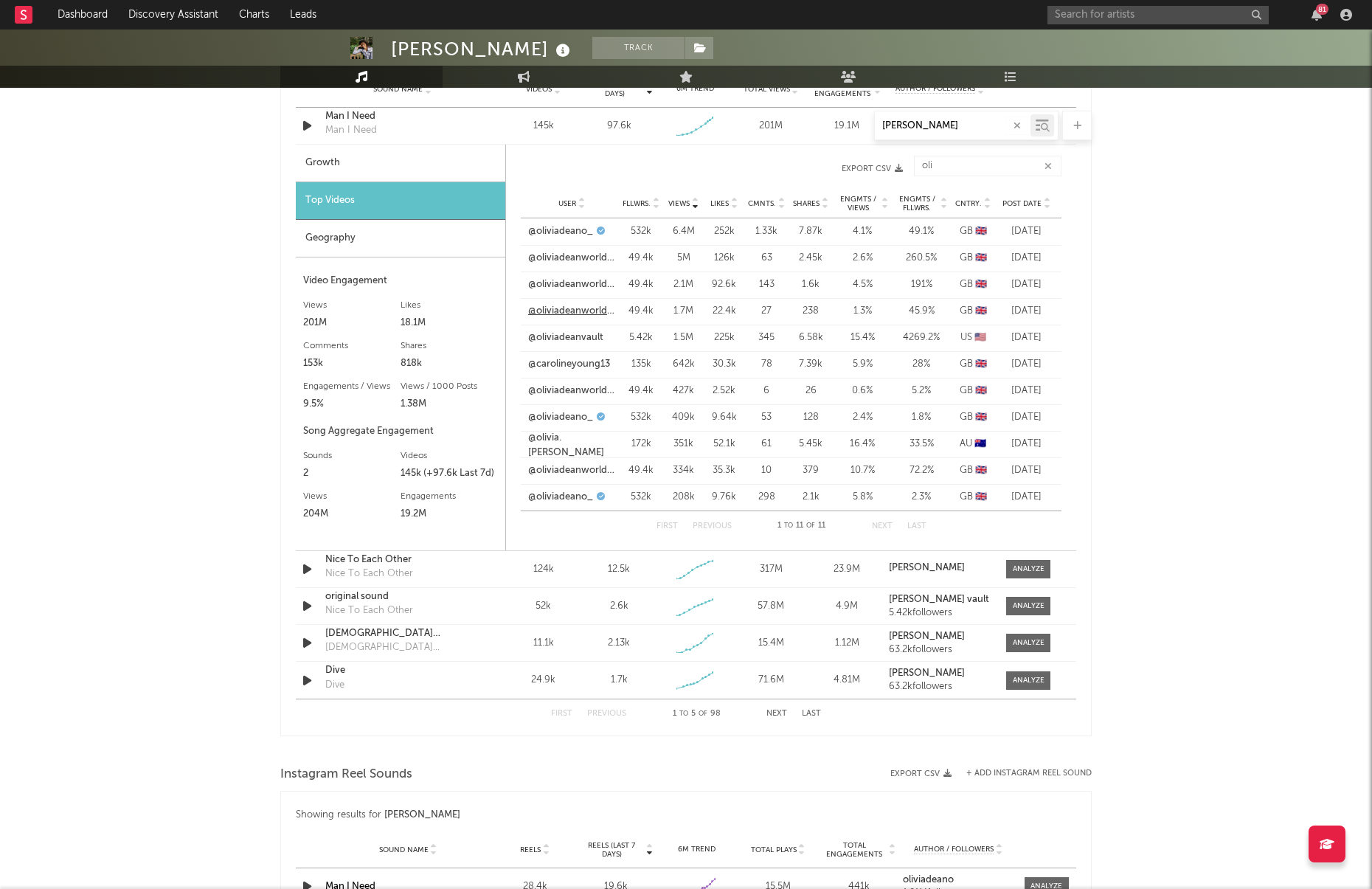
click at [587, 316] on link "@oliviadeanworldwide" at bounding box center [572, 311] width 87 height 15
